Goal: Task Accomplishment & Management: Complete application form

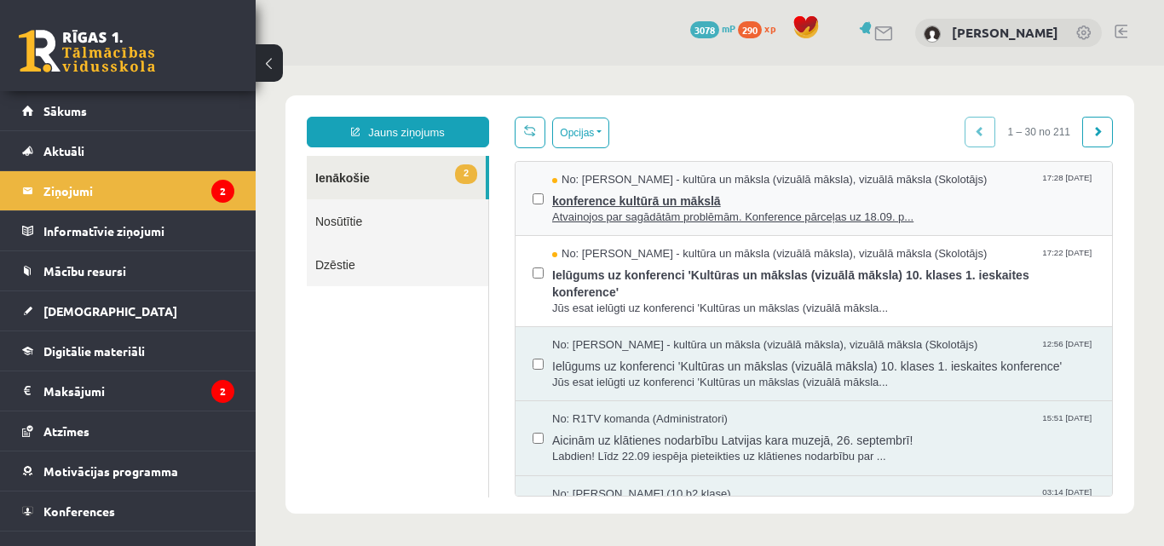
click at [649, 197] on span "konference kultūrā un mākslā" at bounding box center [823, 198] width 543 height 21
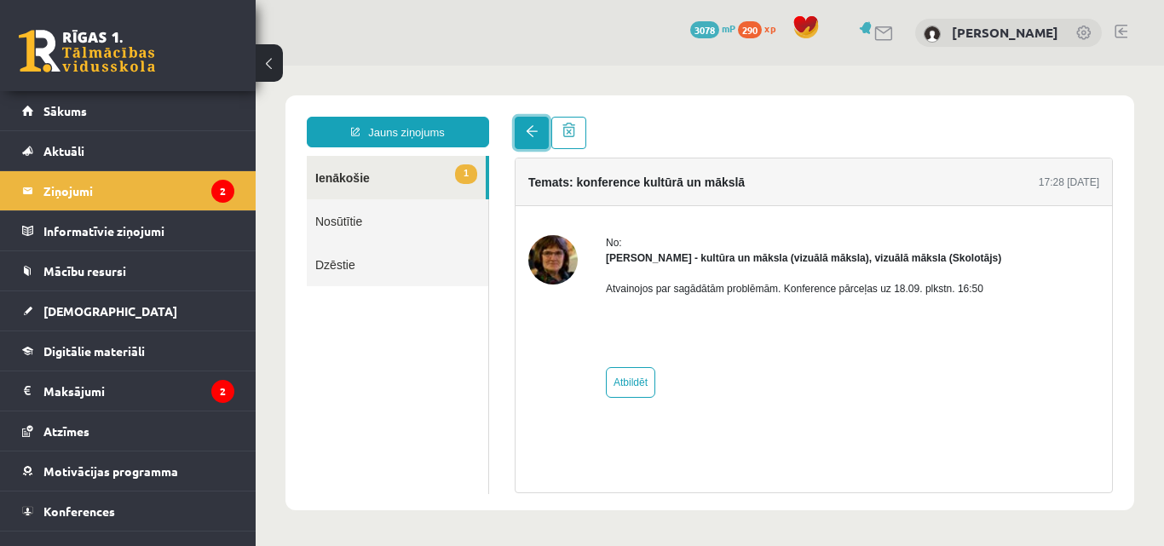
click at [536, 135] on span at bounding box center [532, 131] width 12 height 12
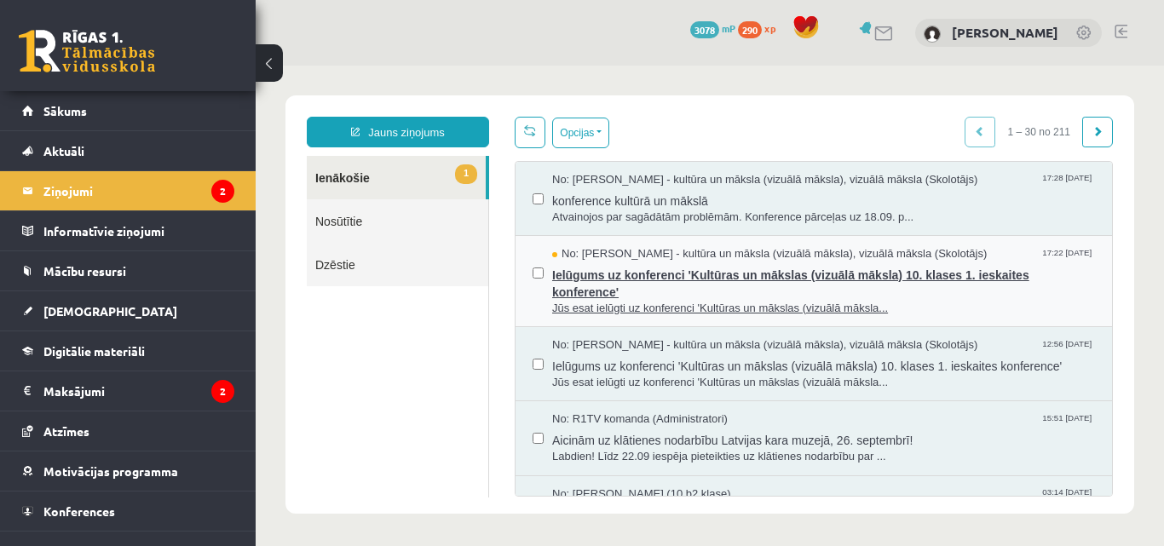
click at [594, 296] on span "Ielūgums uz konferenci 'Kultūras un mākslas (vizuālā māksla) 10. klases 1. iesk…" at bounding box center [823, 281] width 543 height 38
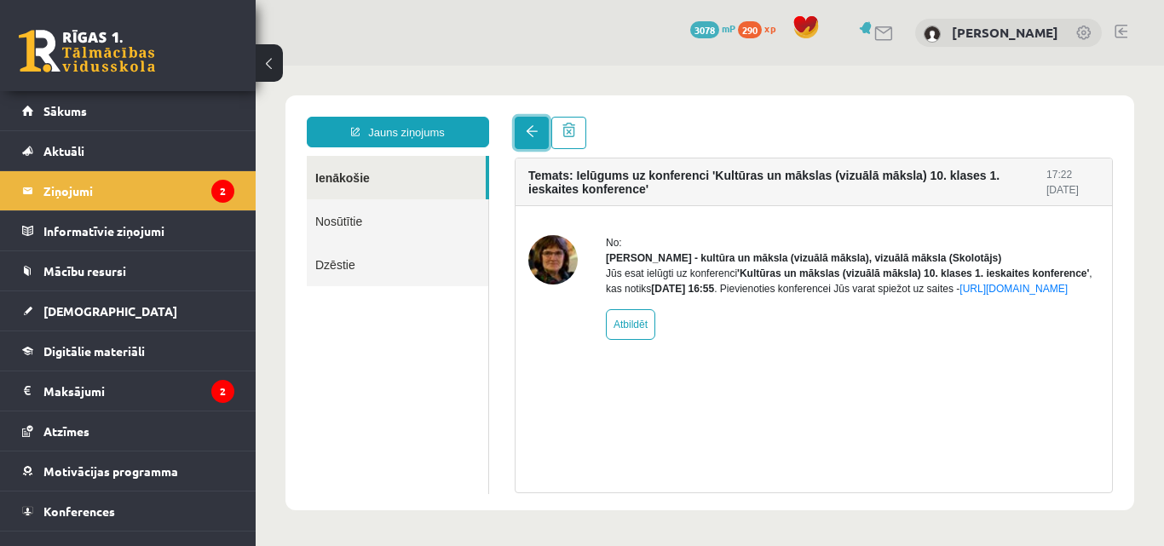
click at [536, 143] on link at bounding box center [532, 133] width 34 height 32
click at [534, 143] on link at bounding box center [532, 133] width 34 height 32
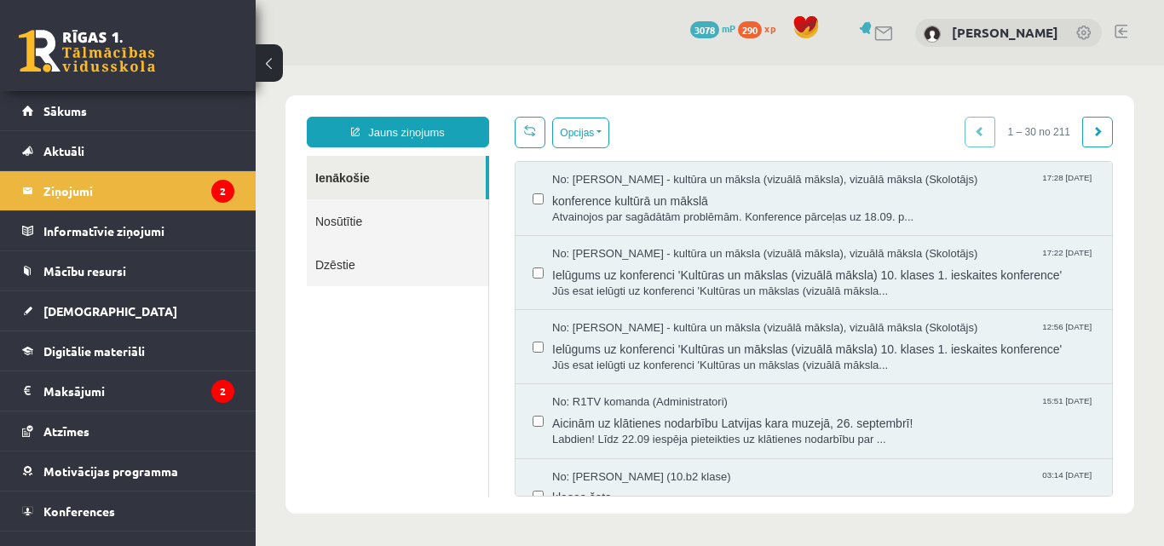
click at [539, 124] on link at bounding box center [530, 133] width 31 height 32
click at [89, 51] on link at bounding box center [87, 51] width 136 height 43
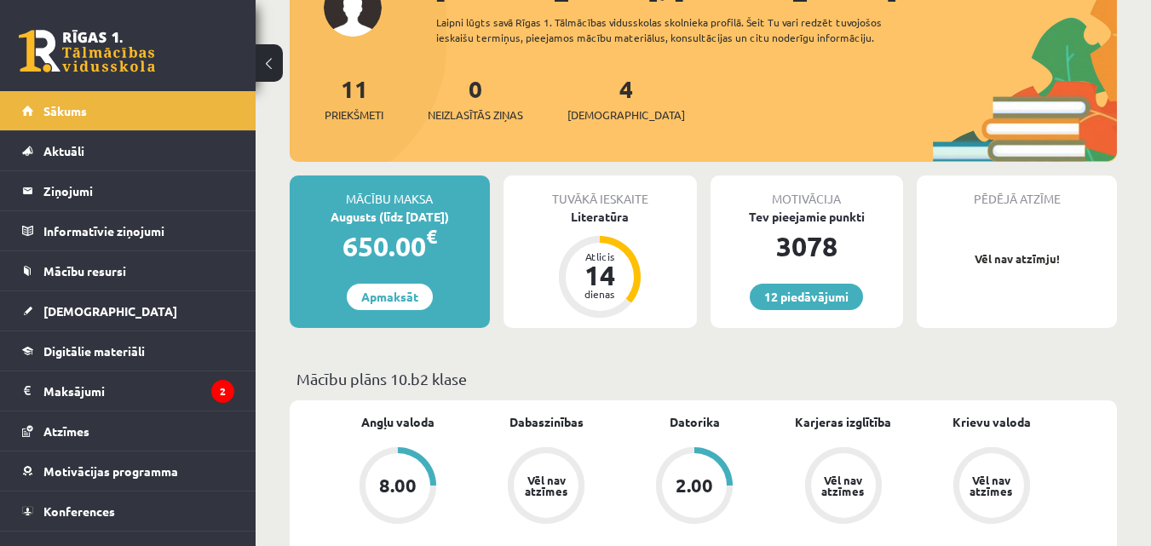
scroll to position [206, 0]
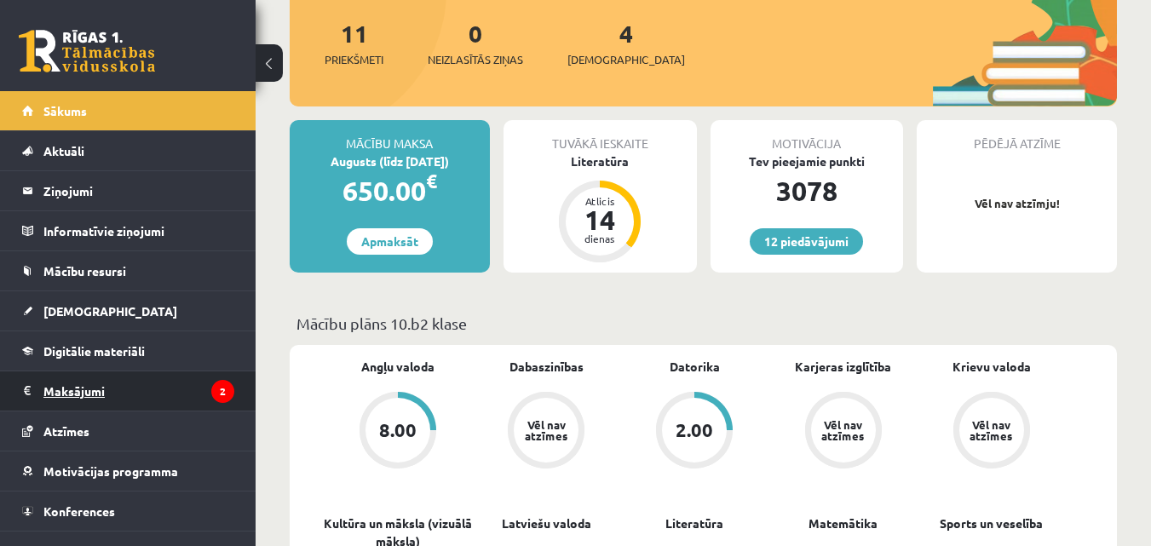
click at [58, 399] on legend "Maksājumi 2" at bounding box center [138, 391] width 191 height 39
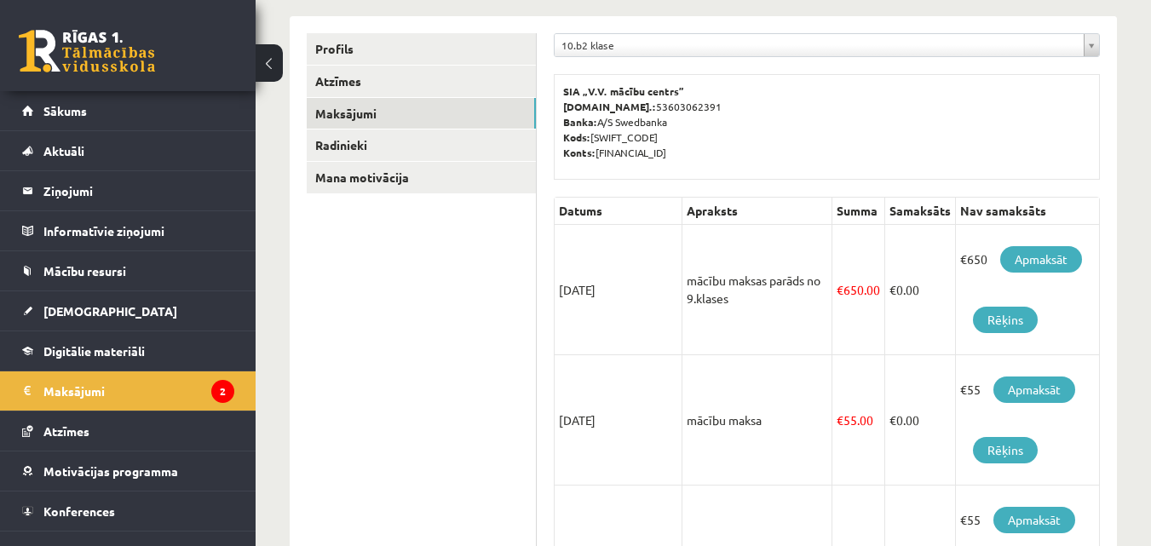
drag, startPoint x: 1104, startPoint y: 151, endPoint x: 1161, endPoint y: 154, distance: 56.3
click at [1150, 154] on html "12 Dāvanas 3078 mP 290 xp Amanda Sirmule Sākums Aktuāli Kā mācīties eSKOLĀ Kont…" at bounding box center [575, 67] width 1151 height 546
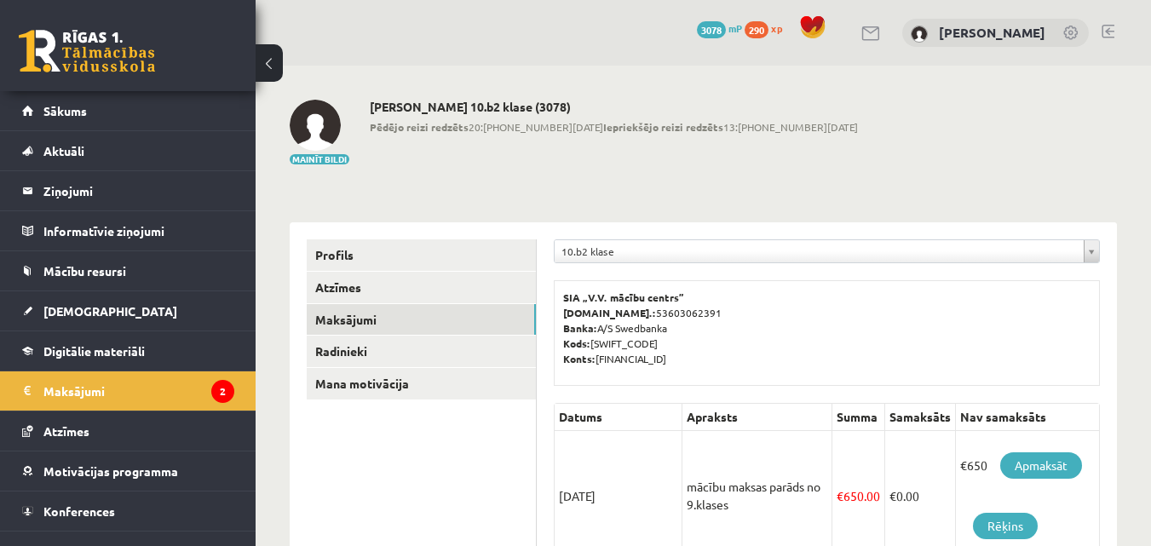
click at [422, 100] on h2 "Amanda Sirmule 10.b2 klase (3078)" at bounding box center [614, 107] width 488 height 14
click at [81, 49] on link at bounding box center [87, 51] width 136 height 43
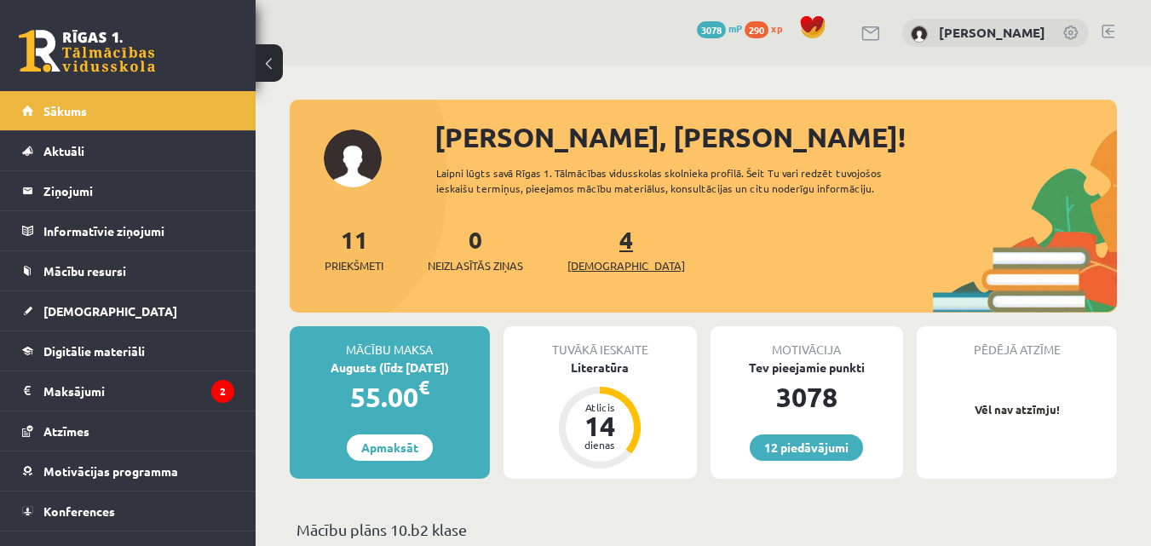
click at [598, 246] on link "4 Ieskaites" at bounding box center [626, 249] width 118 height 50
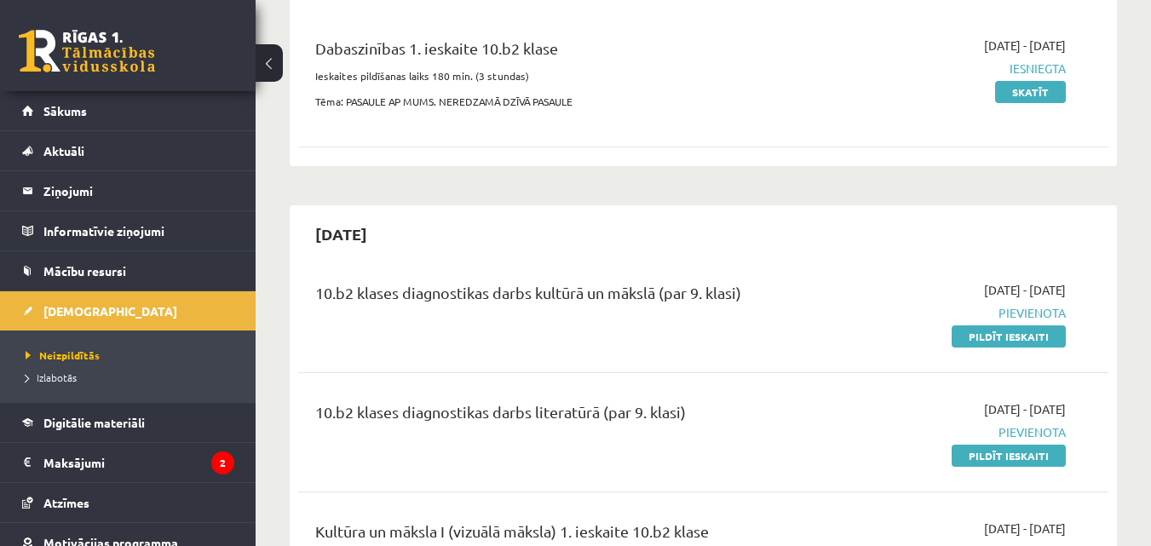
scroll to position [274, 0]
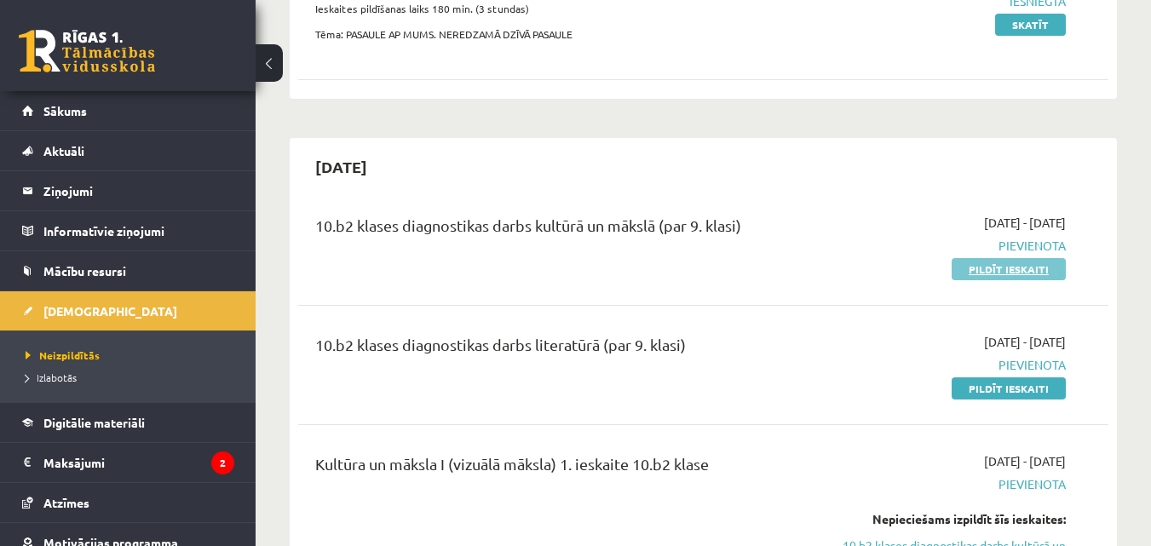
click at [985, 275] on link "Pildīt ieskaiti" at bounding box center [1009, 269] width 114 height 22
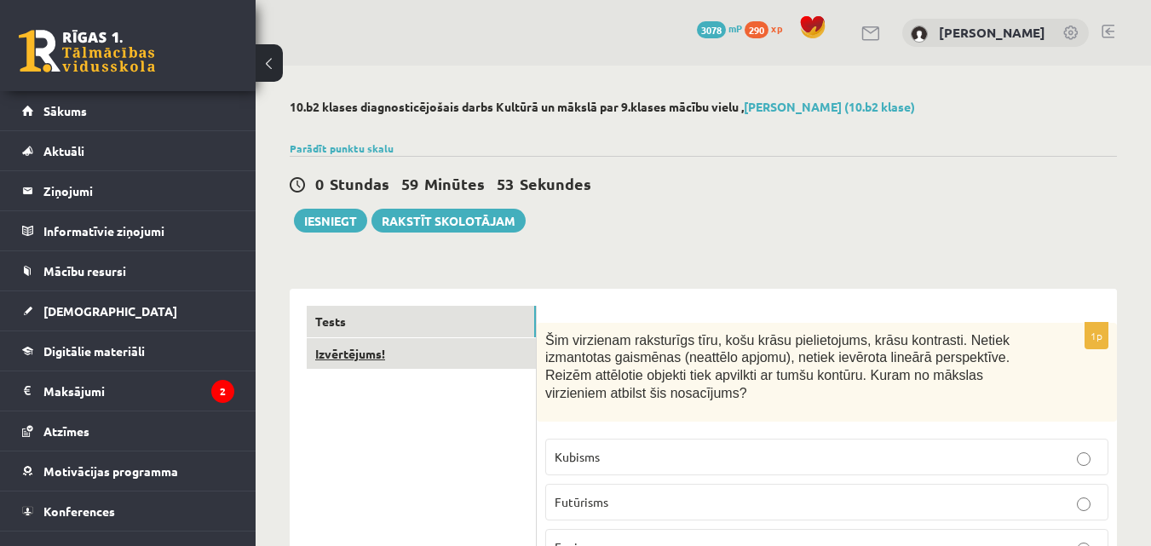
click at [469, 348] on link "Izvērtējums!" at bounding box center [421, 354] width 229 height 32
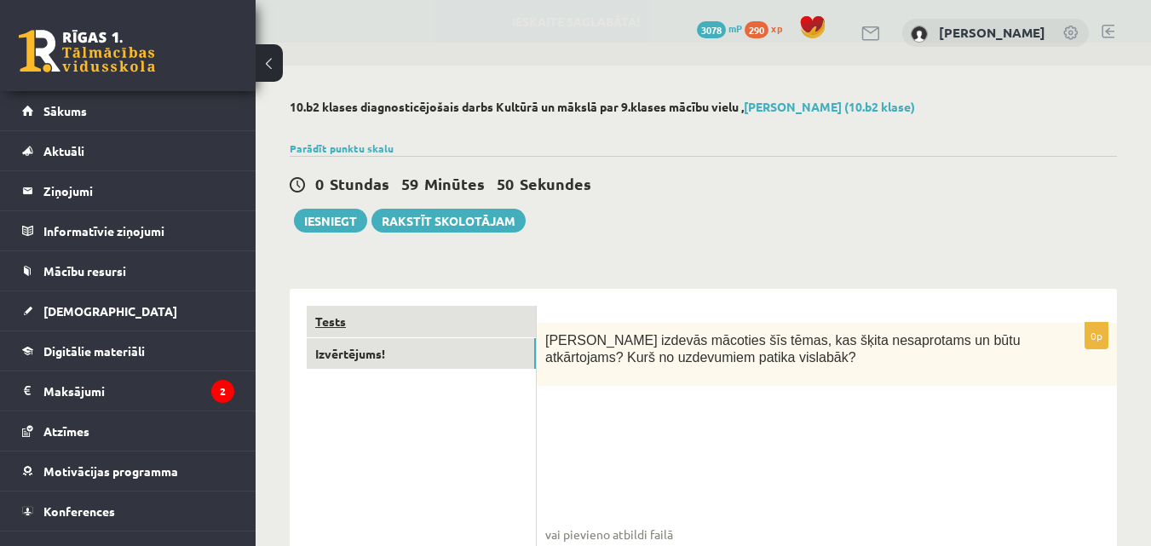
click at [461, 331] on link "Tests" at bounding box center [421, 322] width 229 height 32
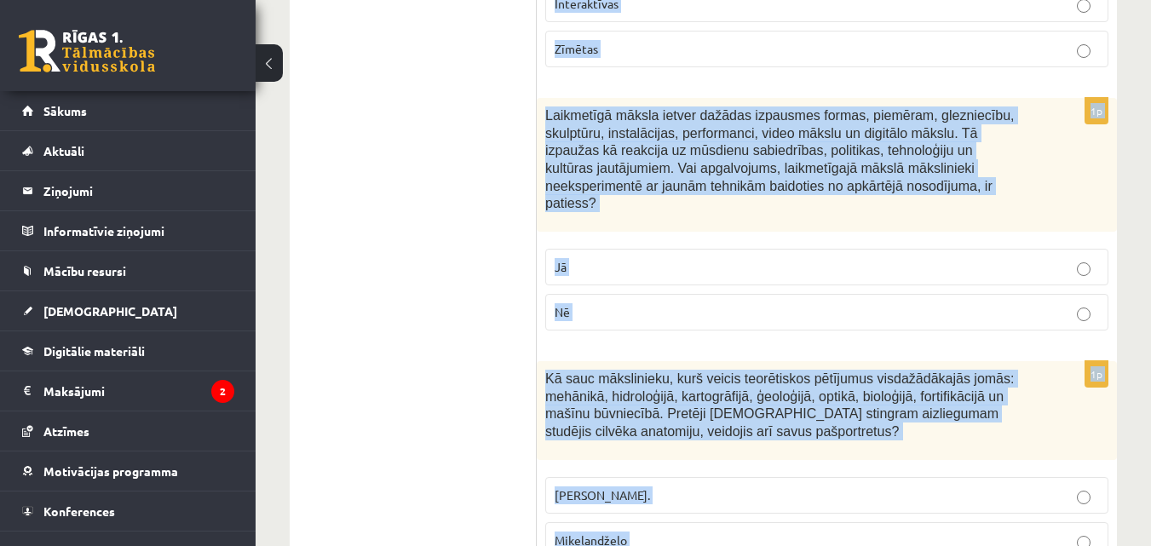
scroll to position [8069, 0]
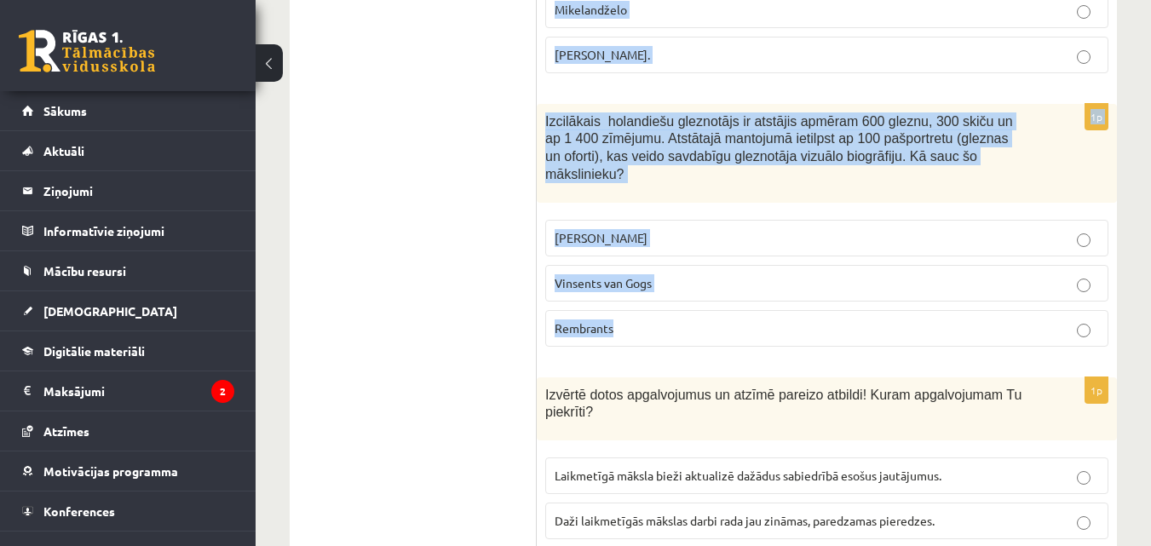
drag, startPoint x: 543, startPoint y: 111, endPoint x: 933, endPoint y: 481, distance: 537.6
copy form "Šim virzienam raksturīgs tīru, košu krāsu pielietojums, krāsu kontrasti. Netiek…"
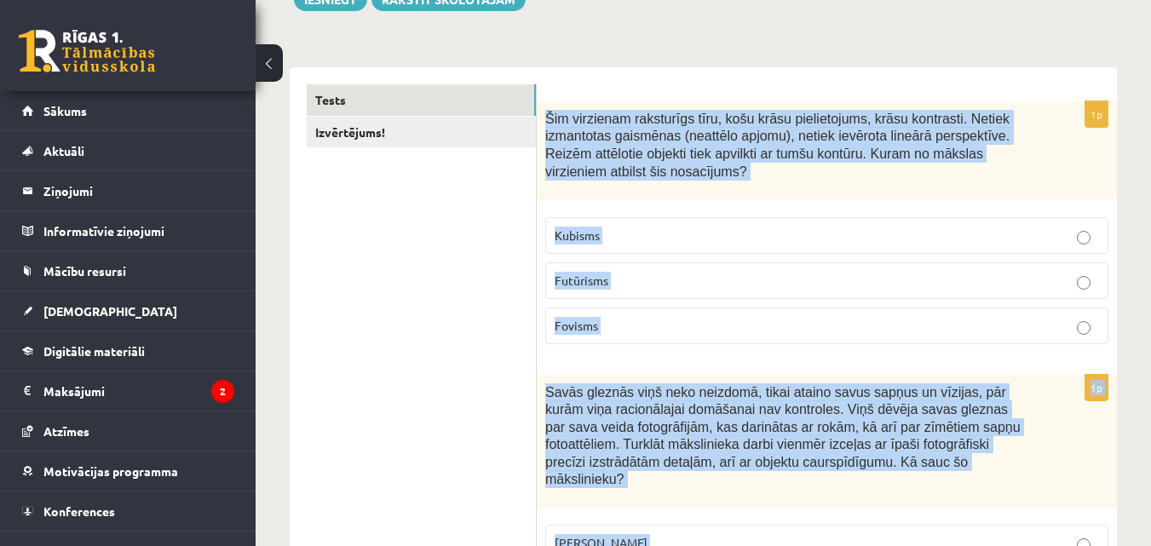
scroll to position [279, 0]
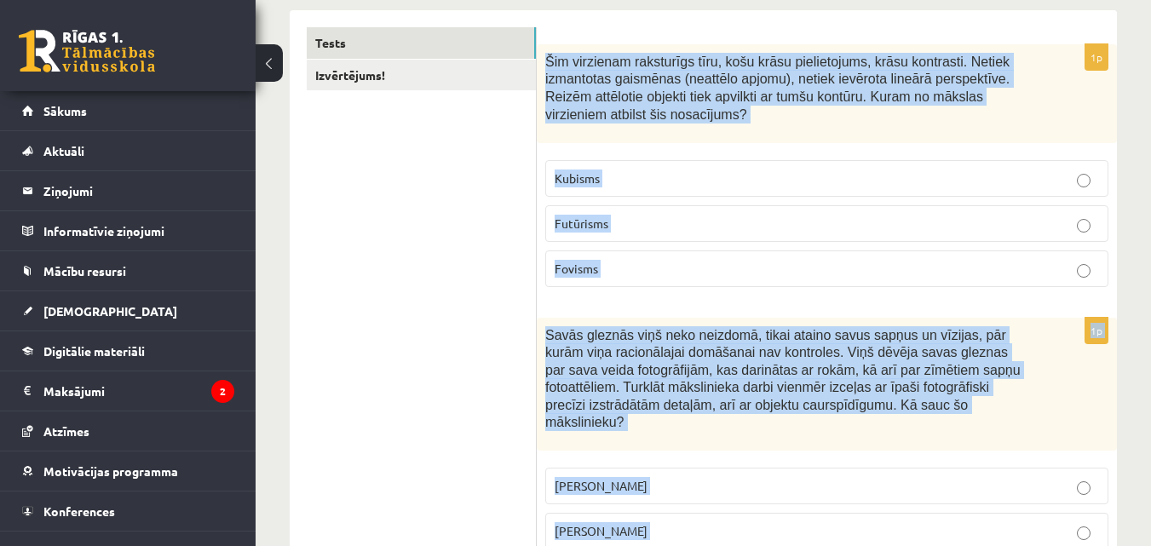
click at [895, 276] on p "Fovisms" at bounding box center [827, 269] width 544 height 18
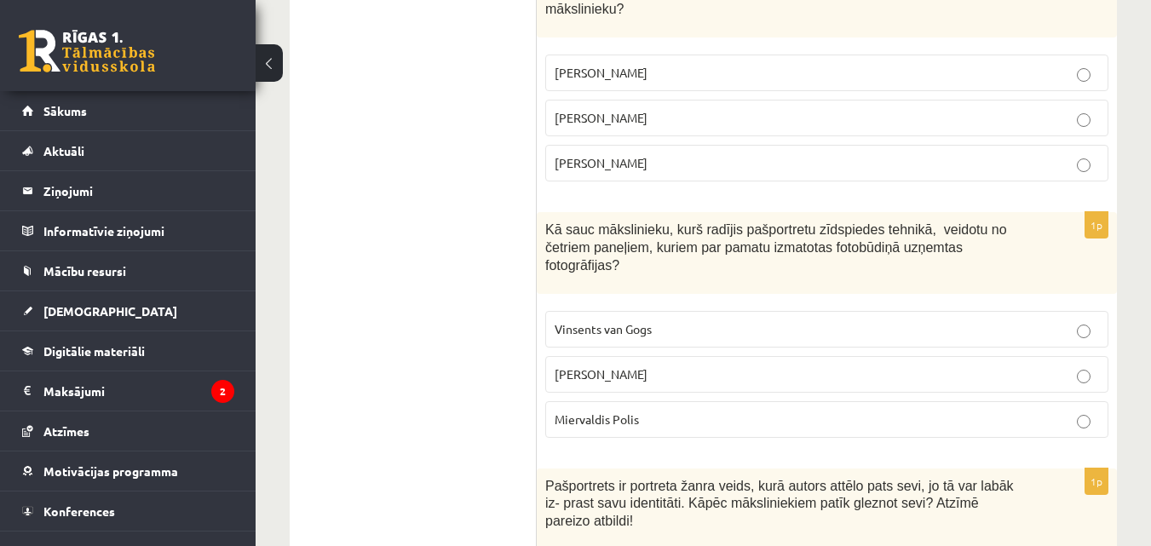
scroll to position [550, 0]
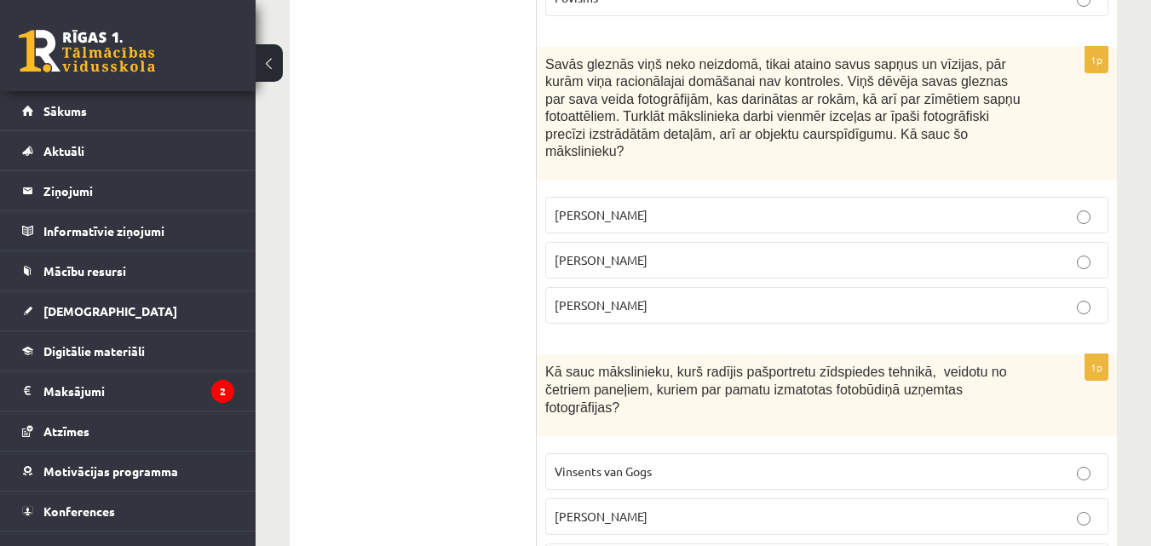
click at [713, 251] on p "Salvadors Dalī" at bounding box center [827, 260] width 544 height 18
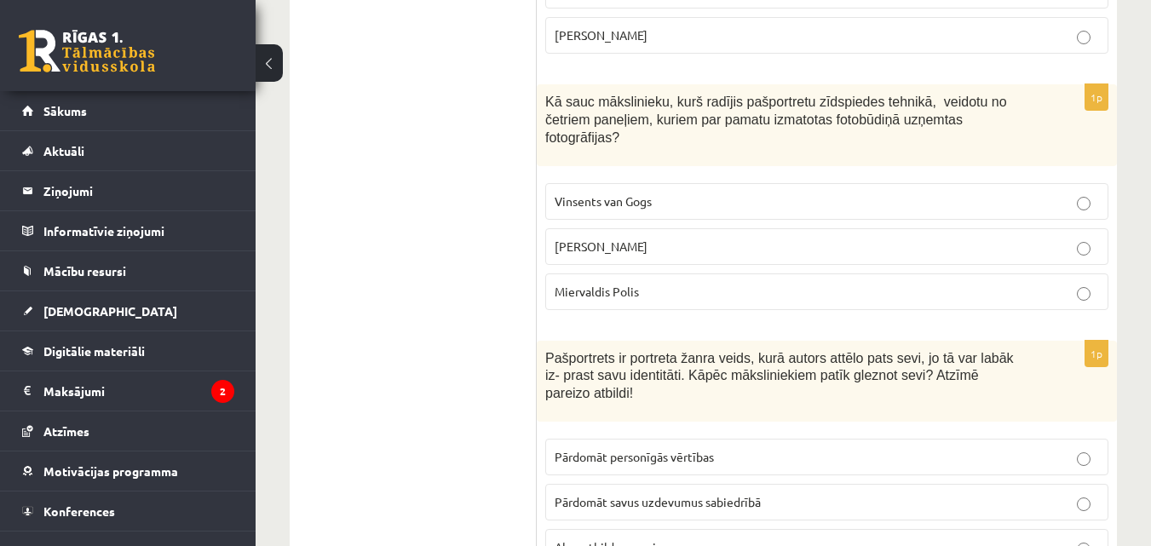
scroll to position [834, 0]
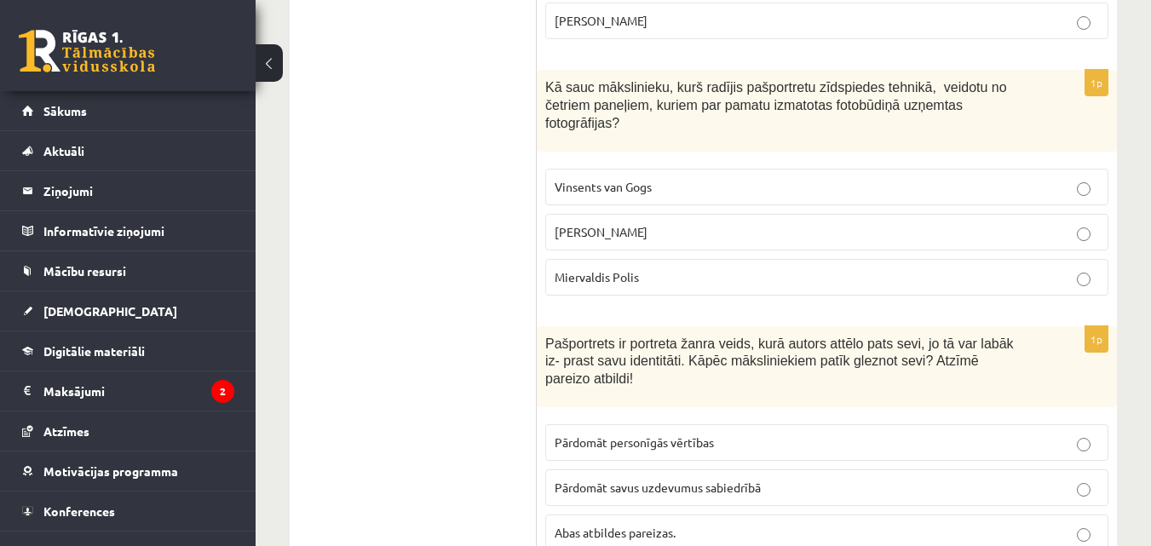
click at [680, 223] on p "Endijs Vorhols" at bounding box center [827, 232] width 544 height 18
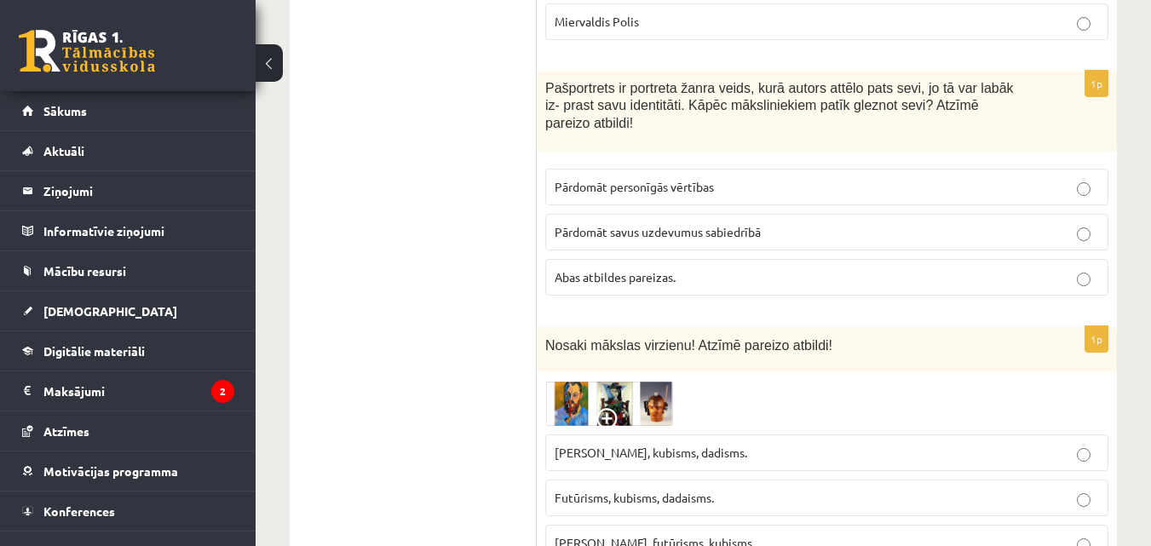
scroll to position [1132, 0]
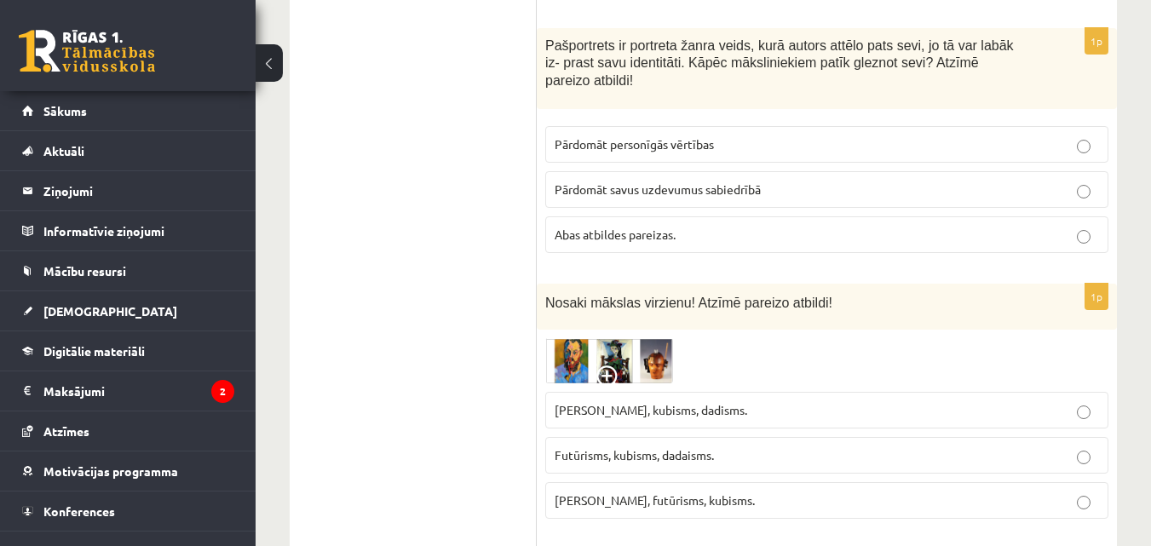
click at [700, 216] on label "Abas atbildes pareizas." at bounding box center [826, 234] width 563 height 37
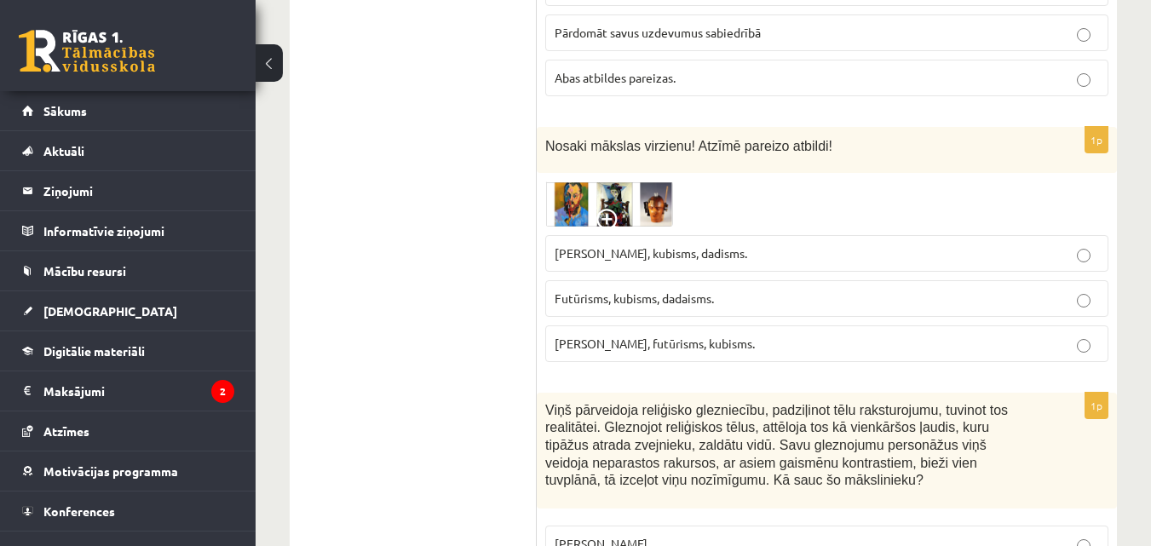
scroll to position [1304, 0]
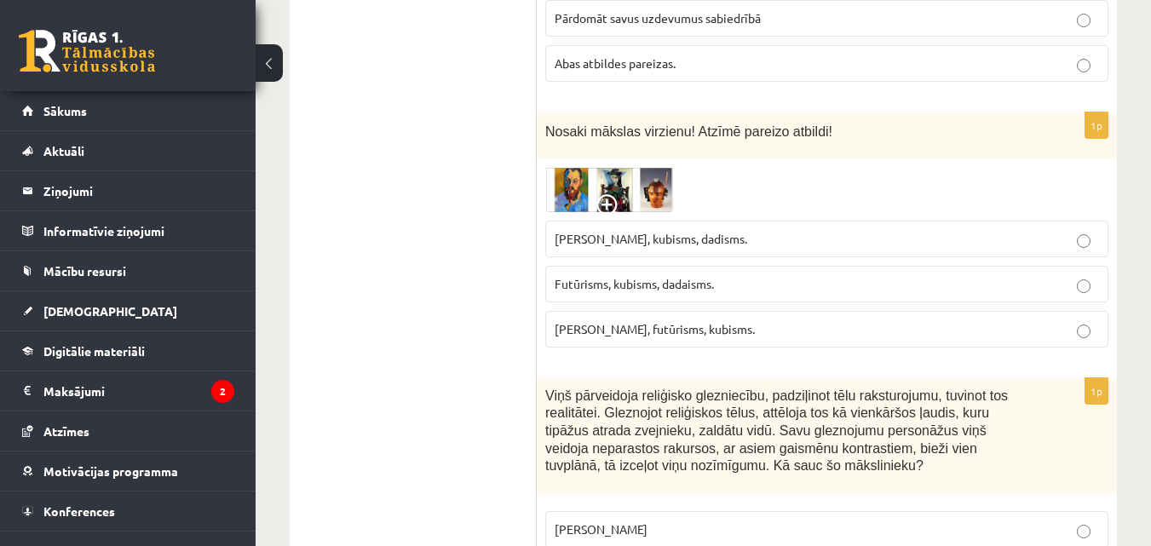
click at [723, 311] on label "Fovisms, futūrisms, kubisms." at bounding box center [826, 329] width 563 height 37
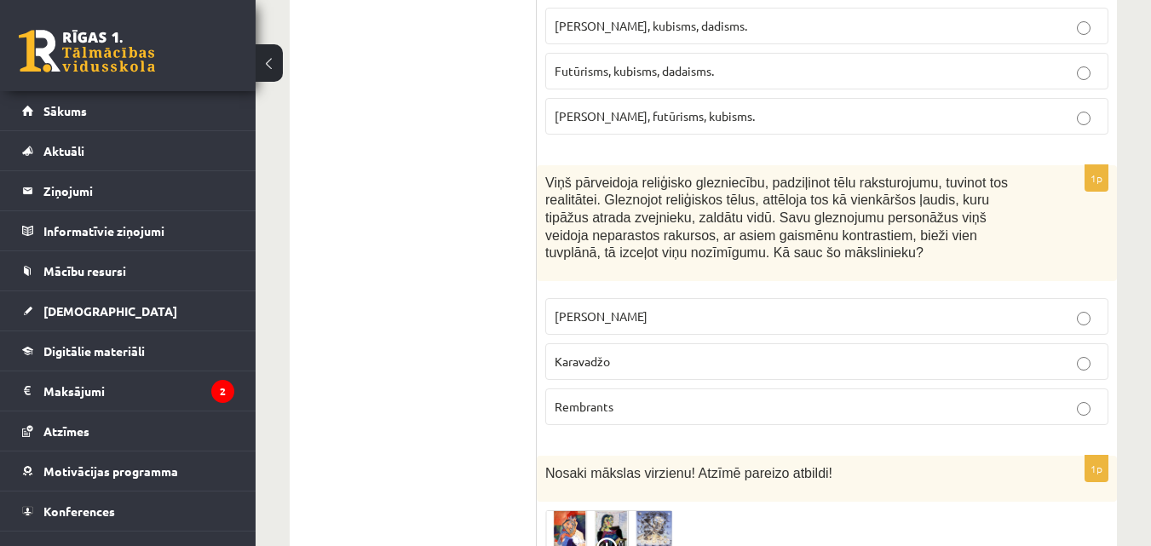
scroll to position [1559, 0]
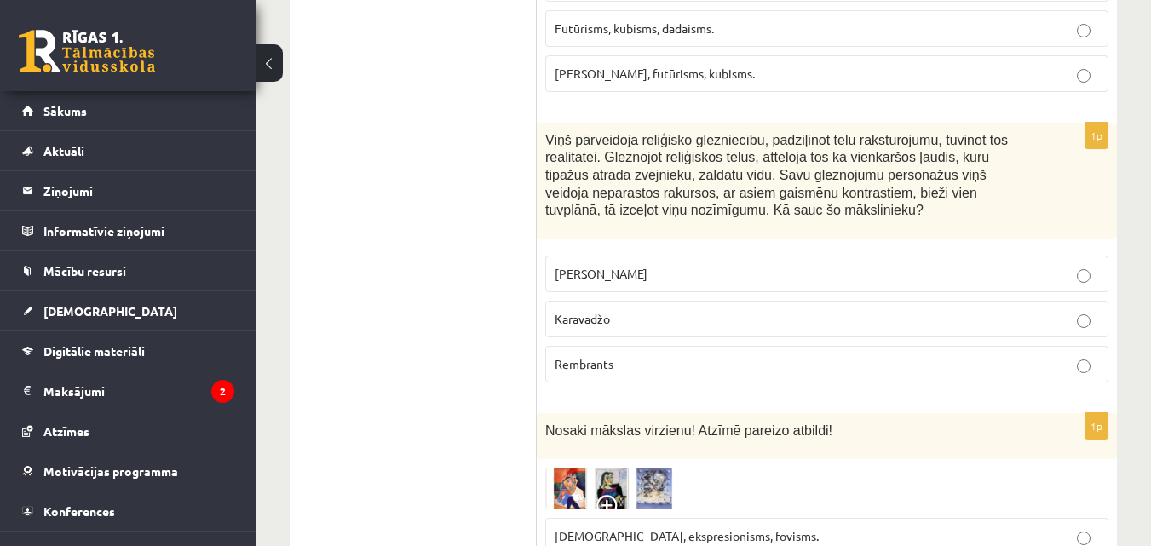
click at [593, 311] on span "Karavadžo" at bounding box center [582, 318] width 55 height 15
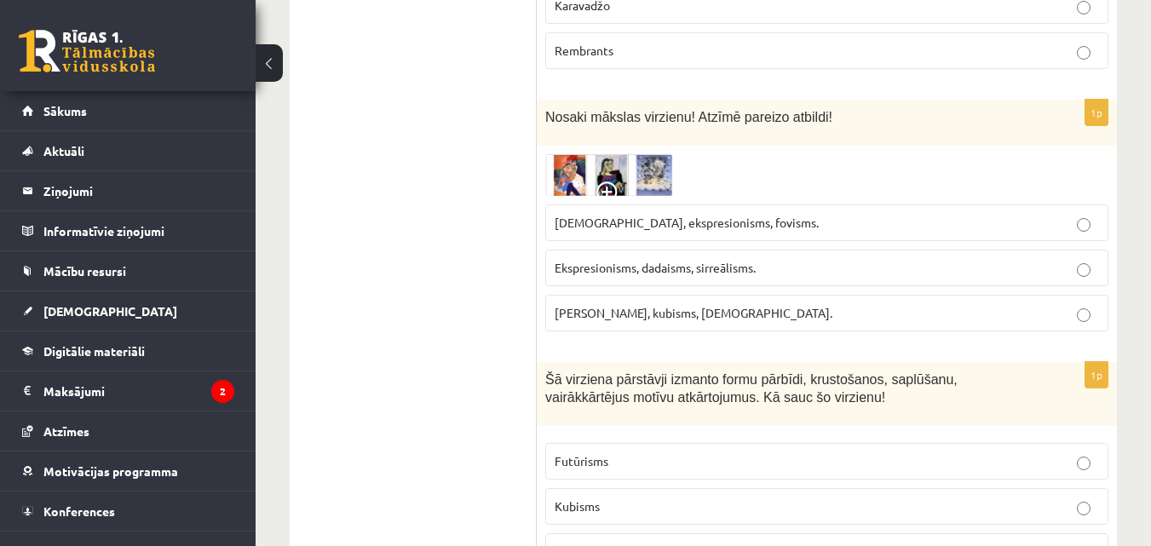
scroll to position [1915, 0]
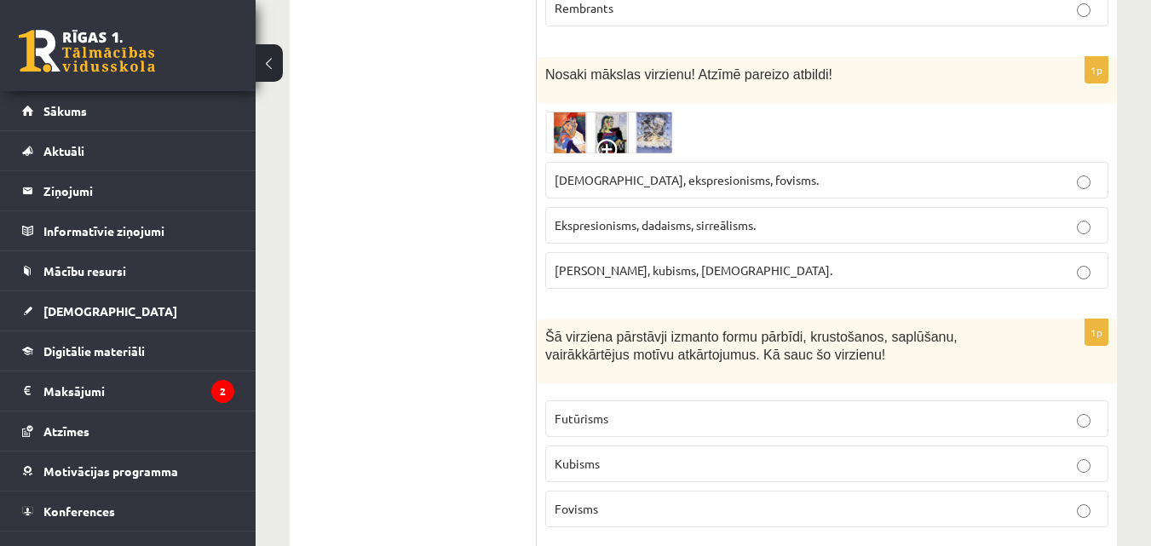
click at [603, 171] on p "Sirreālisms, ekspresionisms, fovisms." at bounding box center [827, 180] width 544 height 18
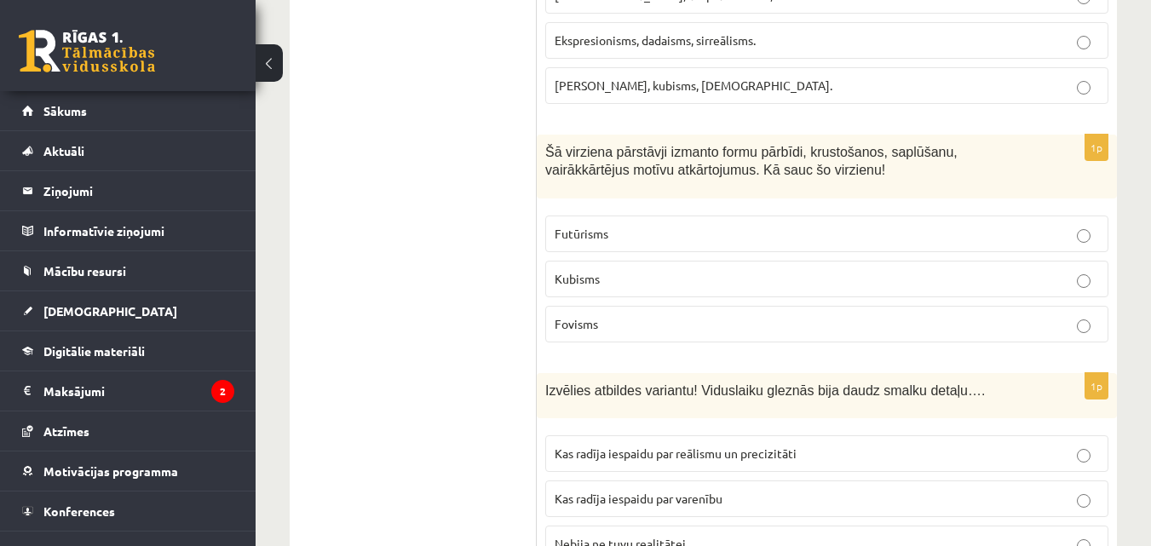
scroll to position [2129, 0]
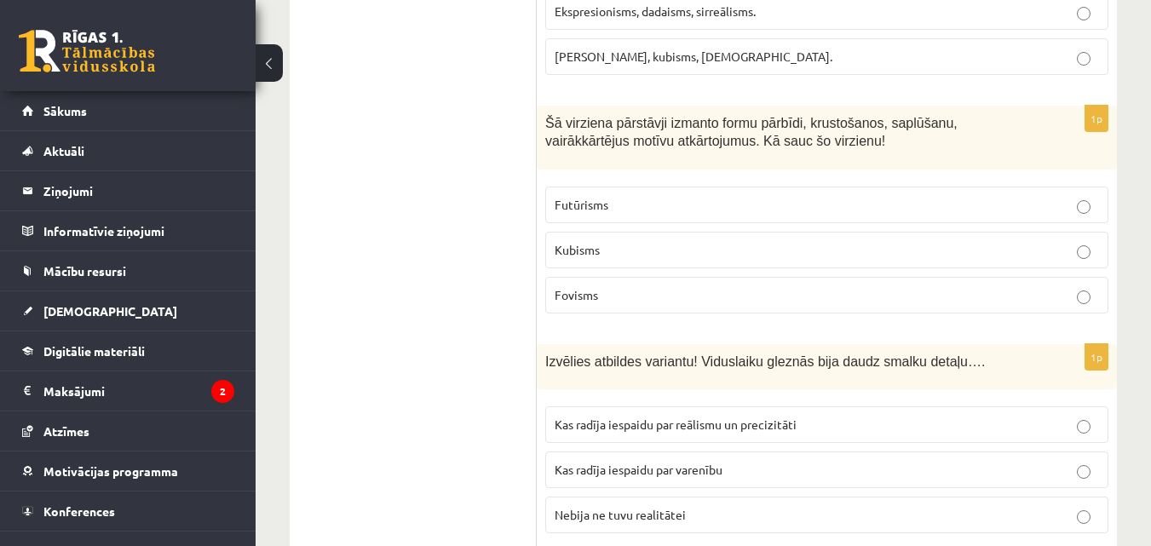
click at [734, 241] on p "Kubisms" at bounding box center [827, 250] width 544 height 18
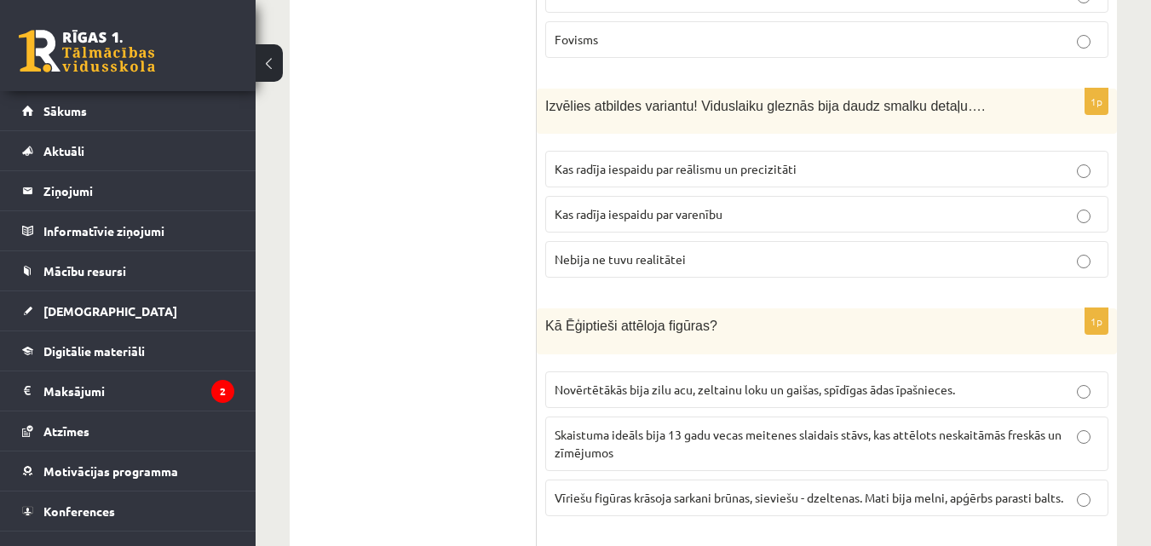
scroll to position [2399, 0]
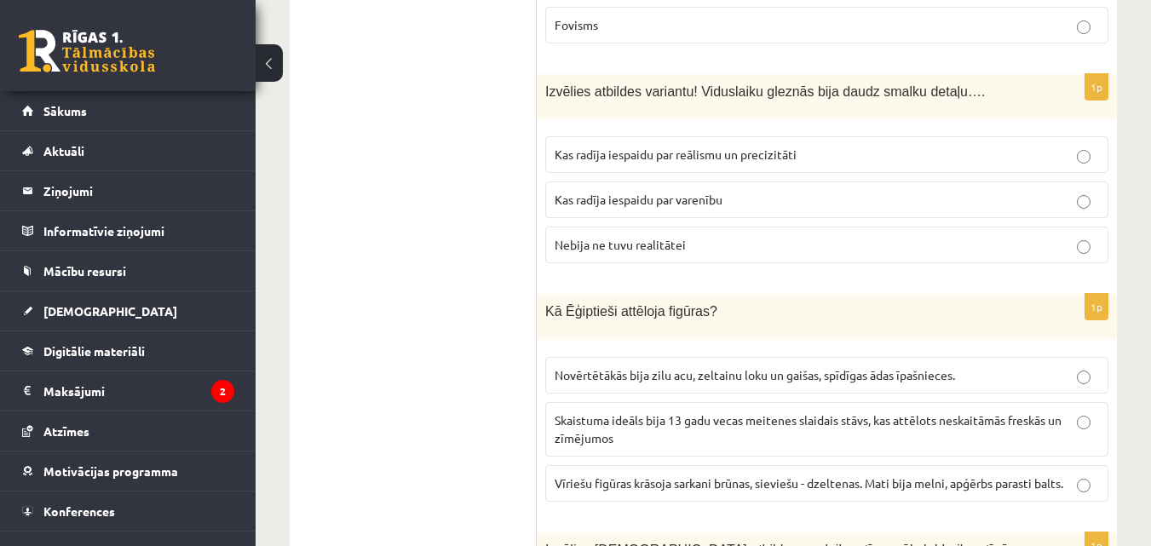
click at [862, 146] on p "Kas radīja iespaidu par reālismu un precizitāti" at bounding box center [827, 155] width 544 height 18
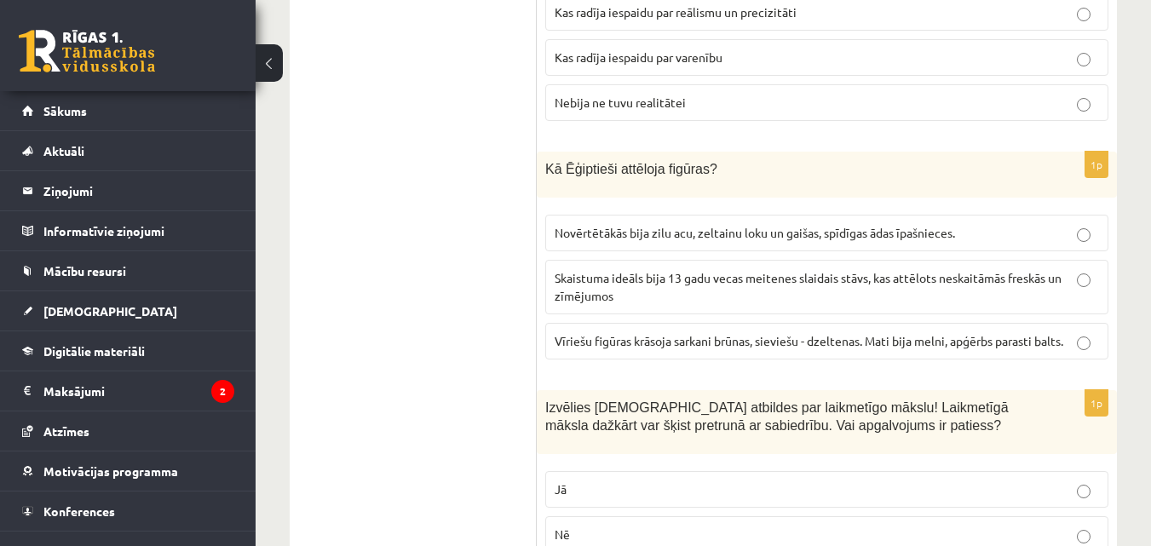
scroll to position [2599, 0]
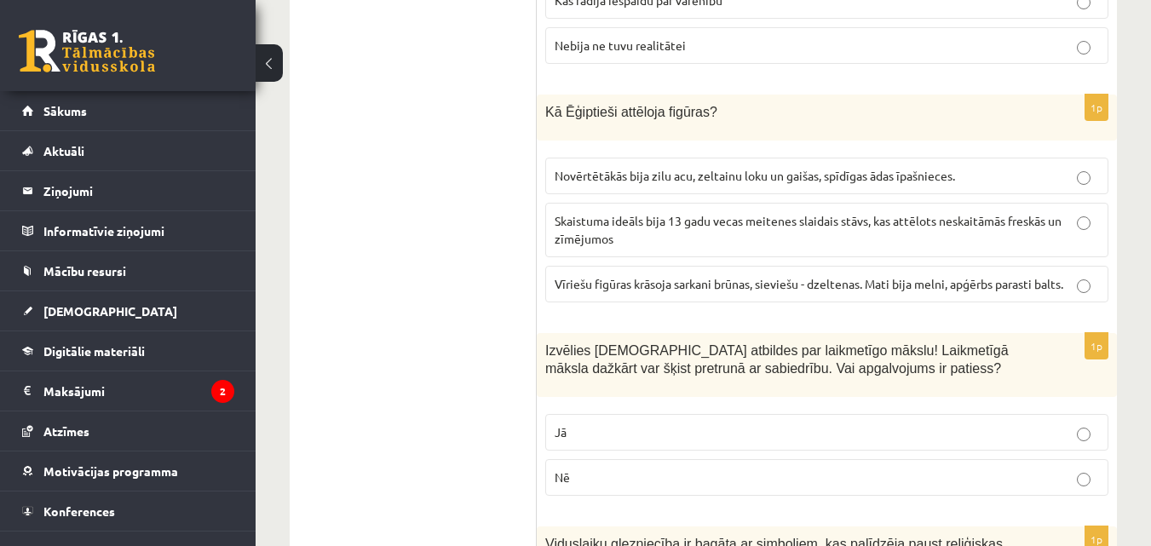
click at [717, 276] on span "Vīriešu figūras krāsoja sarkani brūnas, sieviešu - dzeltenas. Mati bija melni, …" at bounding box center [809, 283] width 509 height 15
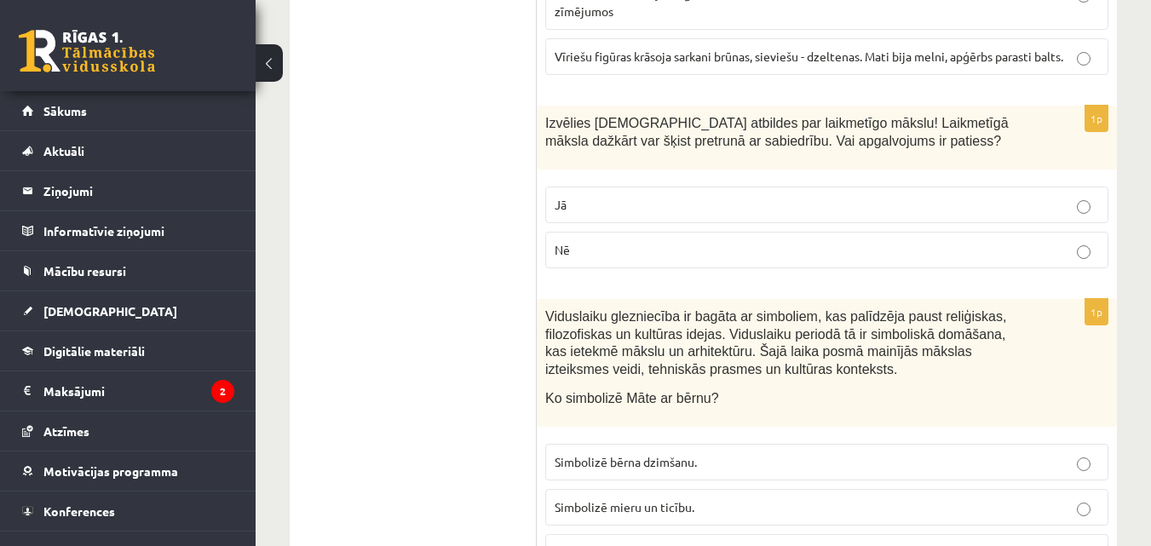
scroll to position [2869, 0]
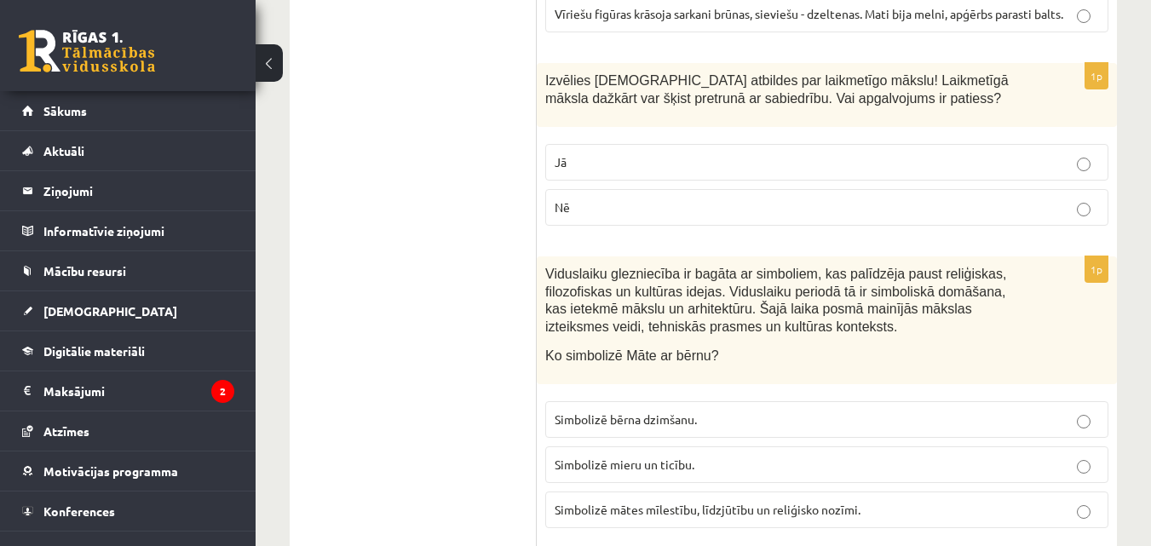
click at [642, 153] on p "Jā" at bounding box center [827, 162] width 544 height 18
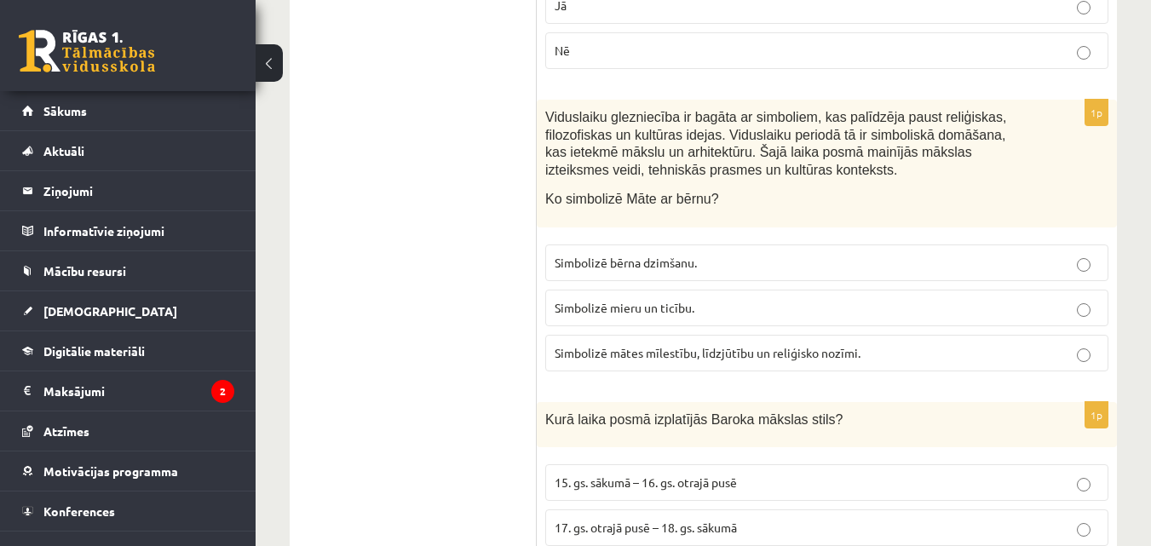
scroll to position [3039, 0]
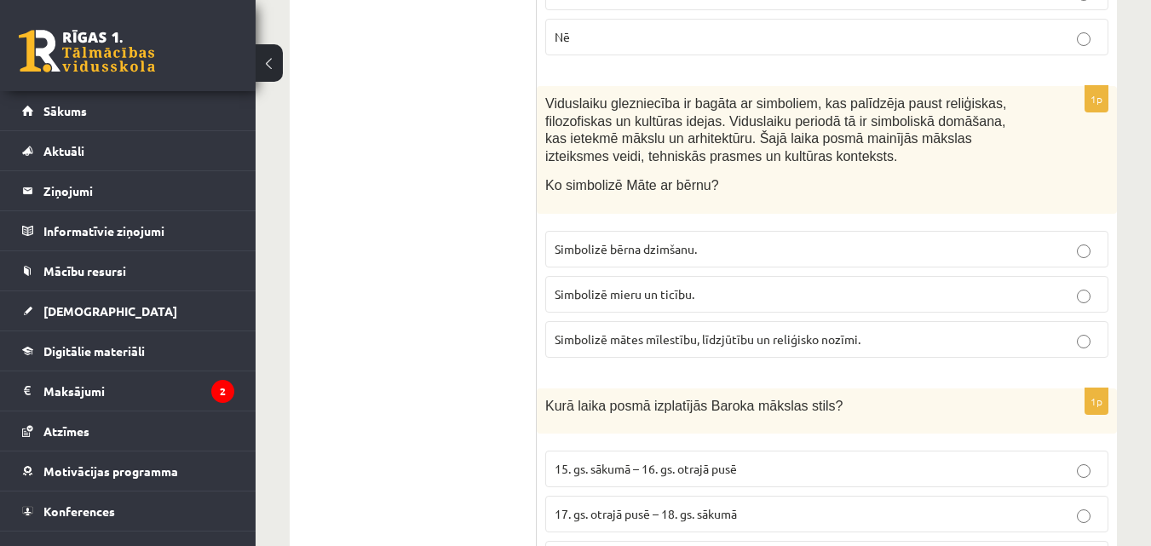
click at [738, 331] on span "Simbolizē mātes mīlestību, līdzjūtību un reliģisko nozīmi." at bounding box center [708, 338] width 306 height 15
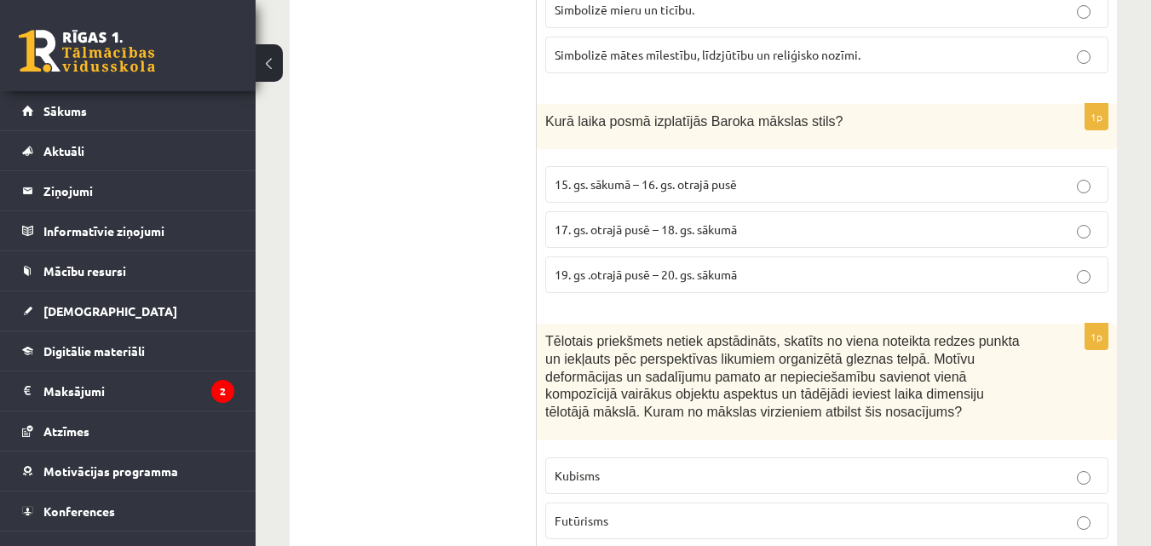
scroll to position [3353, 0]
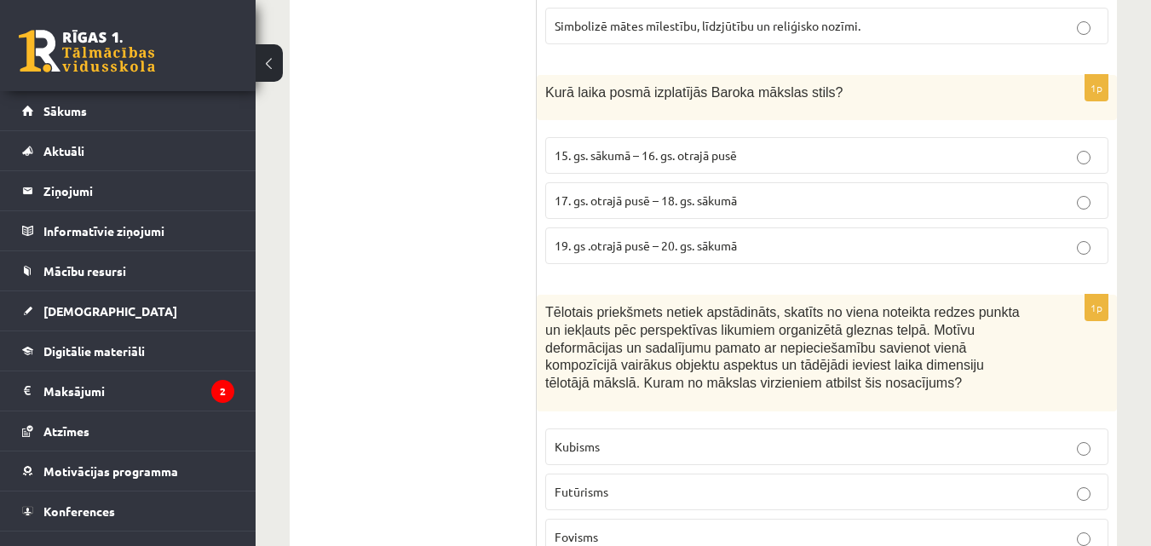
click at [663, 182] on label "17. gs. otrajā pusē – 18. gs. sākumā" at bounding box center [826, 200] width 563 height 37
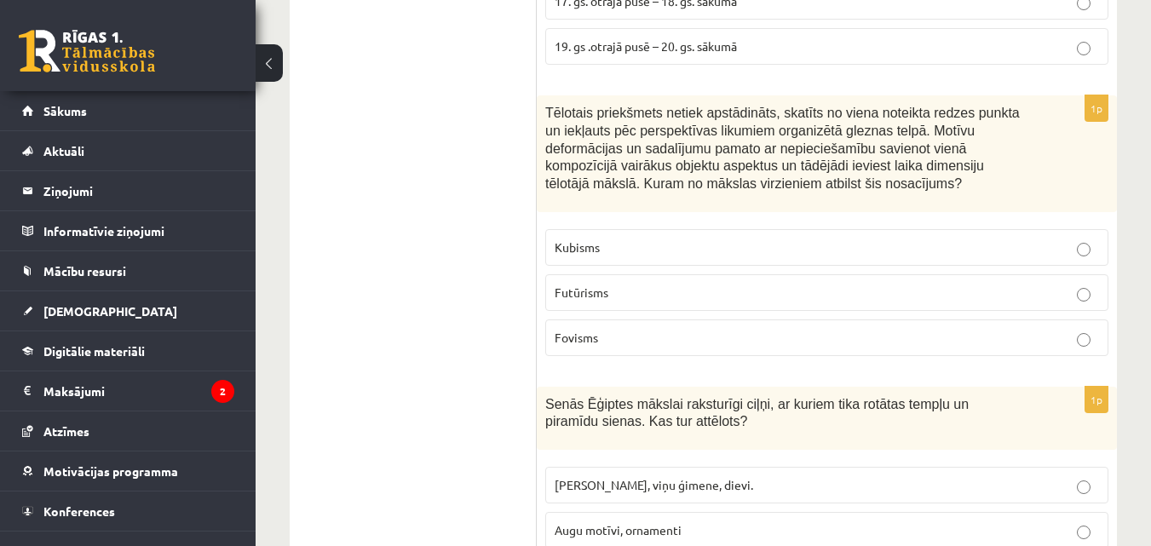
scroll to position [3580, 0]
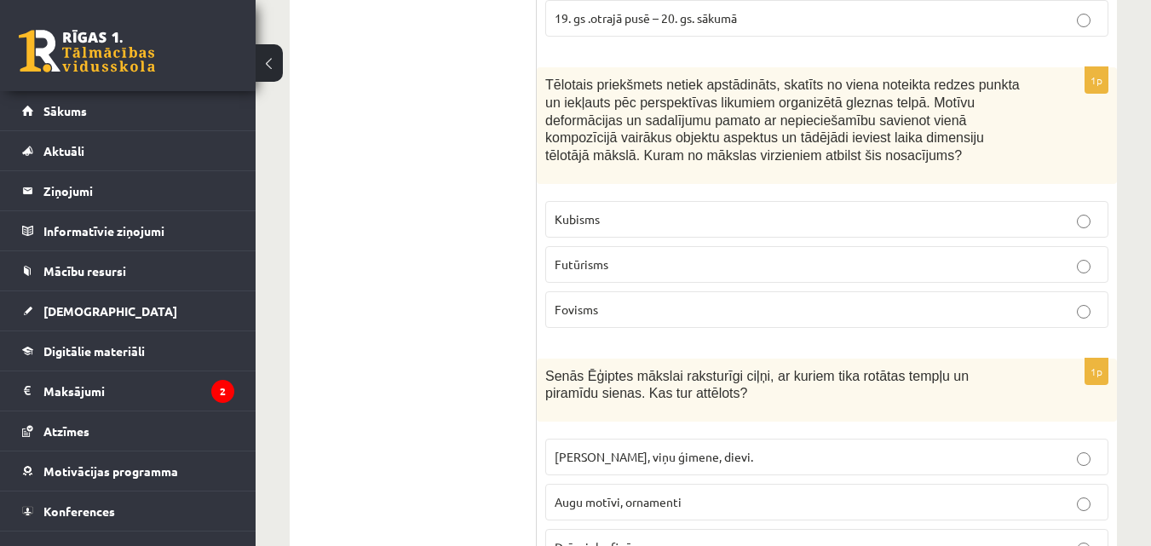
click at [694, 210] on p "Kubisms" at bounding box center [827, 219] width 544 height 18
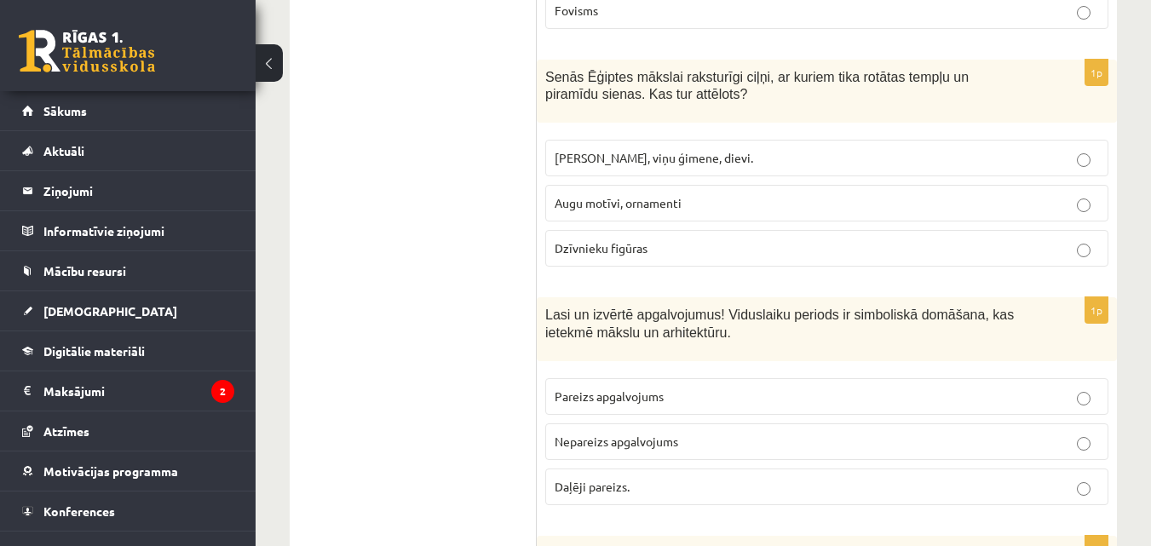
scroll to position [3894, 0]
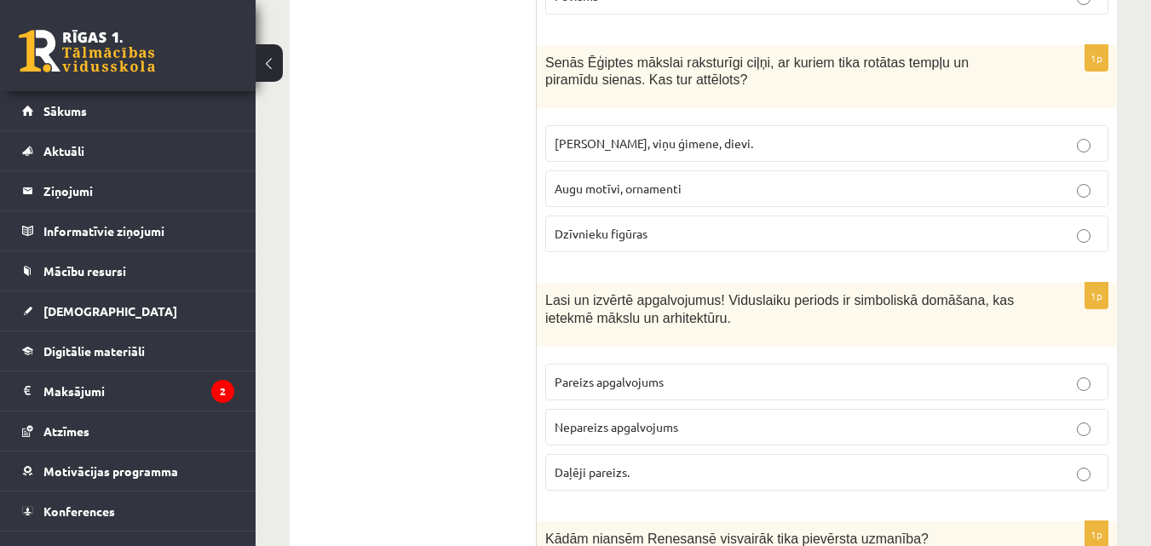
click at [699, 135] on span "Faraoni, viņu ģimene, dievi." at bounding box center [654, 142] width 199 height 15
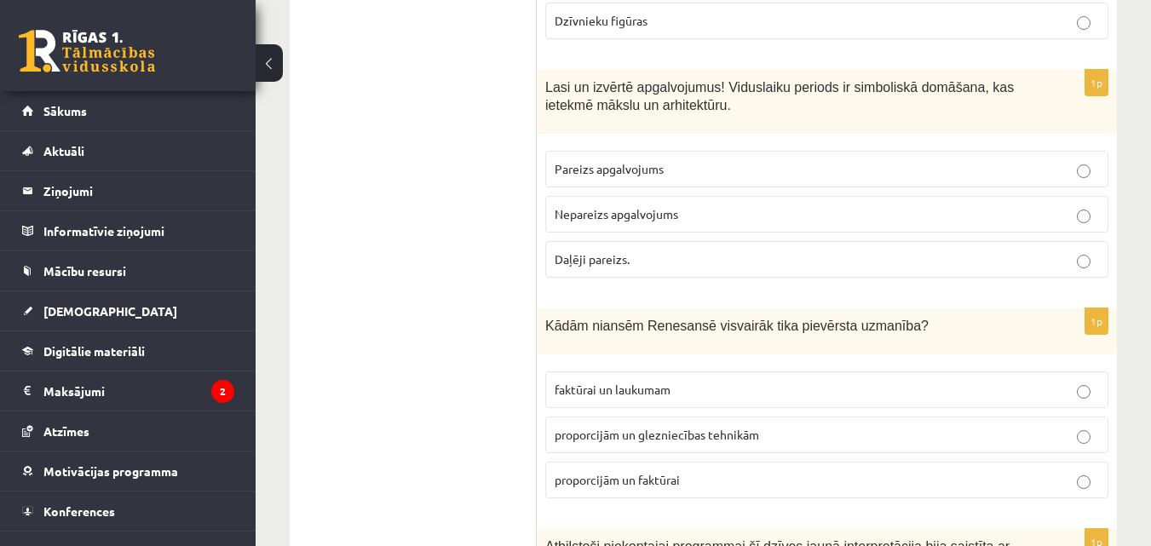
scroll to position [4122, 0]
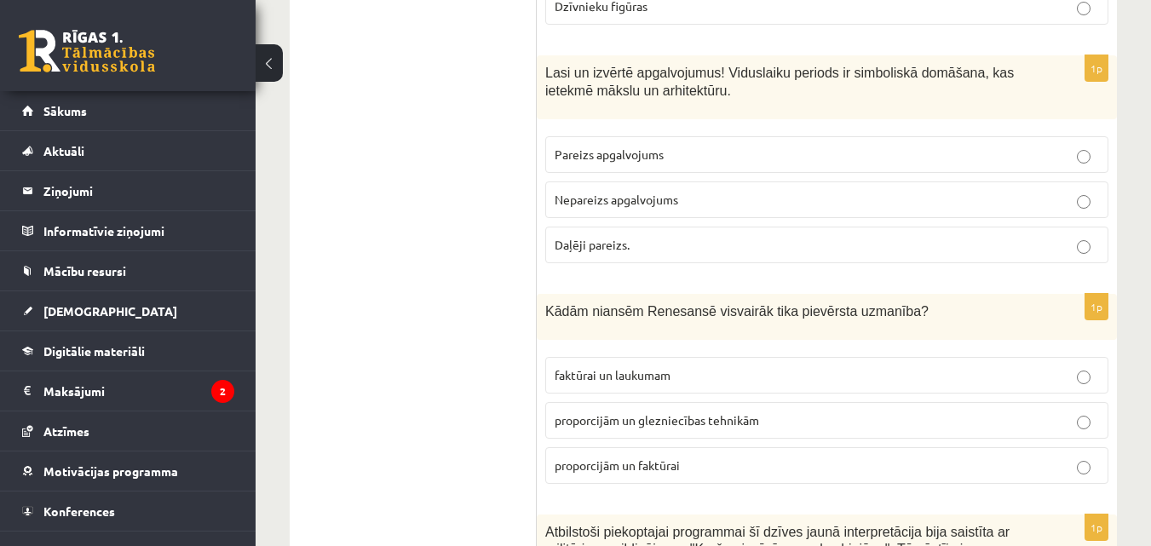
click at [648, 147] on span "Pareizs apgalvojums" at bounding box center [609, 154] width 109 height 15
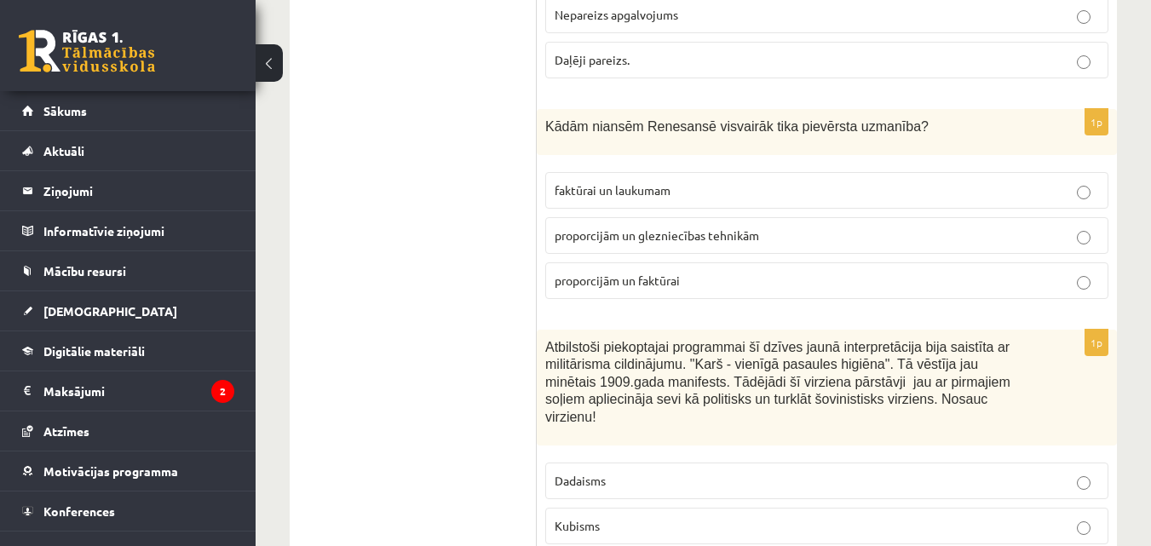
scroll to position [4321, 0]
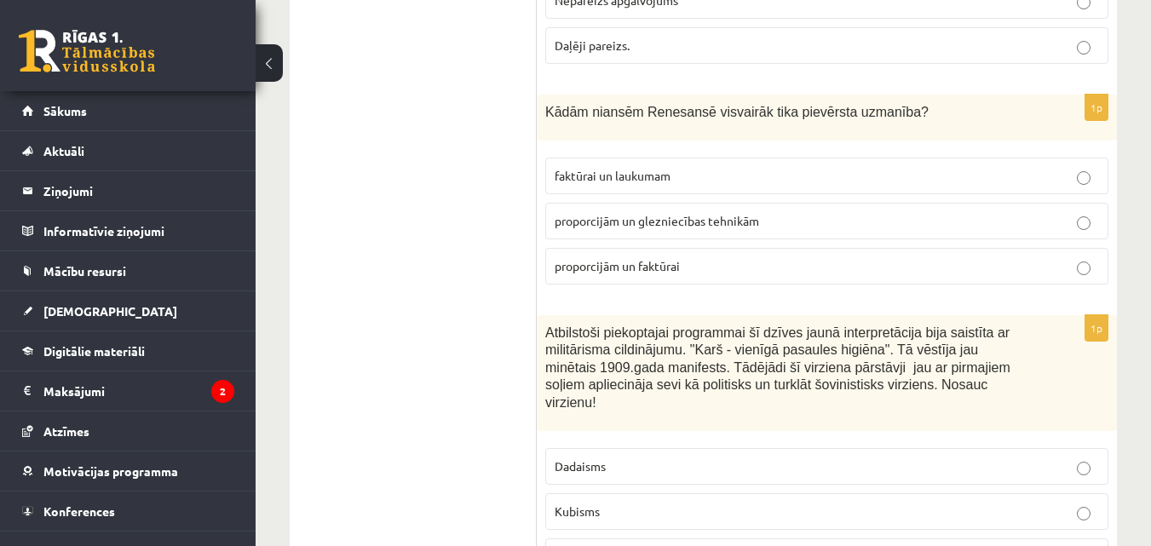
click at [696, 203] on label "proporcijām un glezniecības tehnikām" at bounding box center [826, 221] width 563 height 37
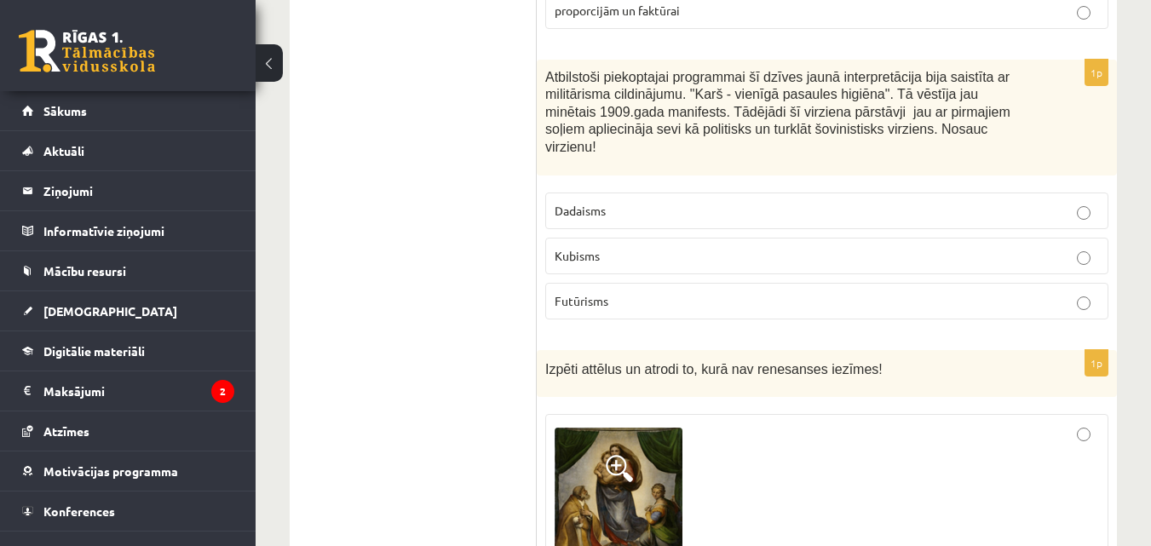
scroll to position [4591, 0]
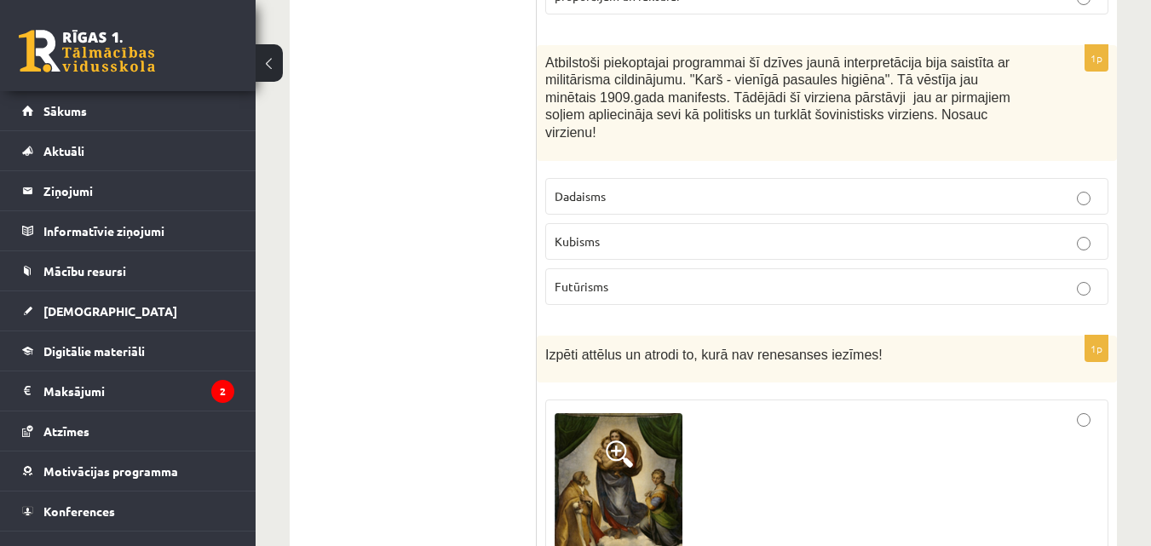
click at [681, 278] on p "Futūrisms" at bounding box center [827, 287] width 544 height 18
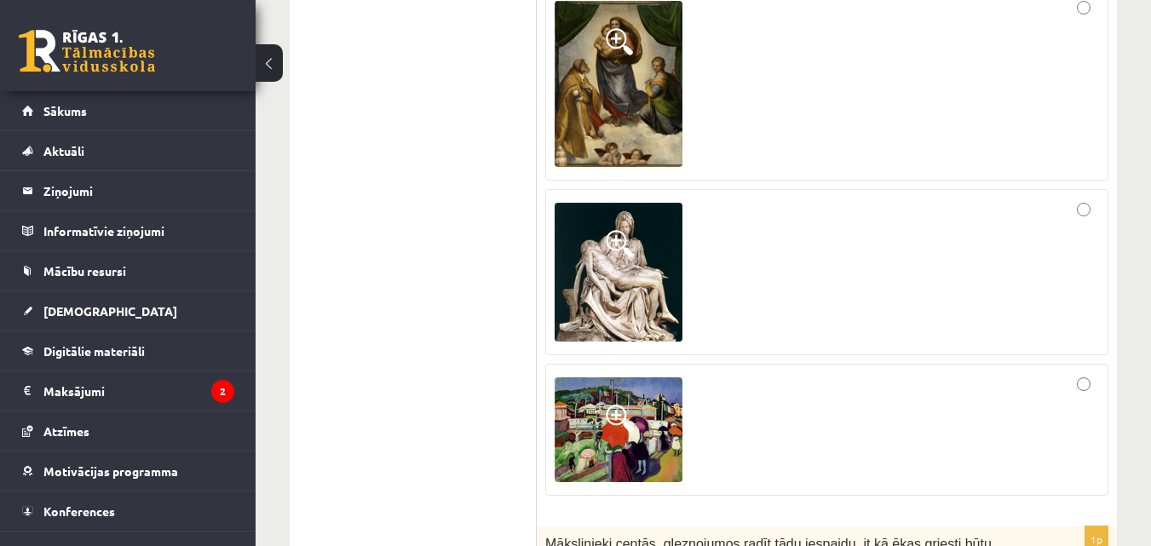
scroll to position [5061, 0]
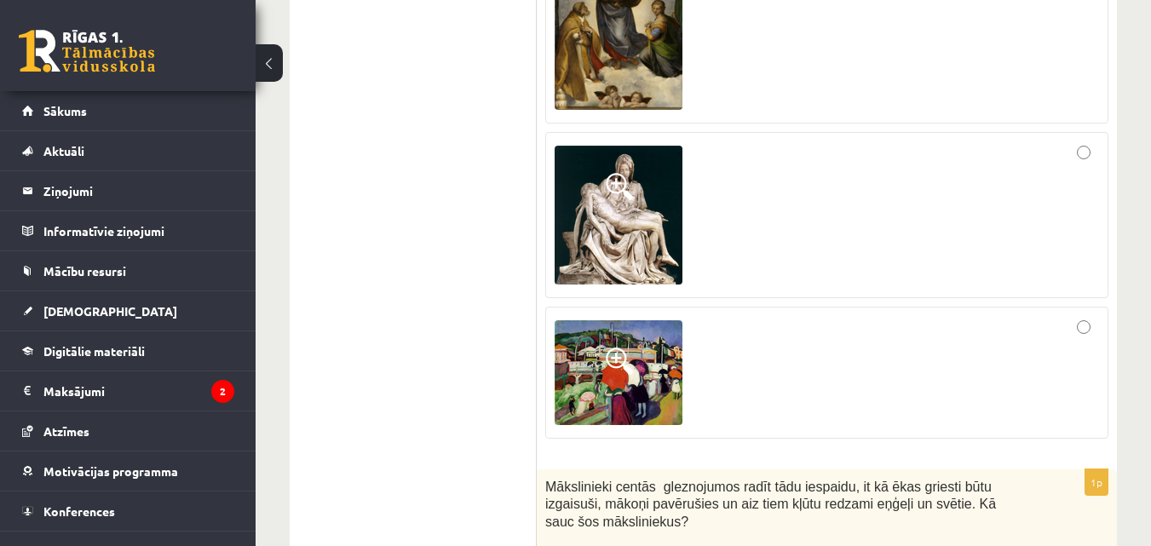
click at [1009, 316] on div at bounding box center [827, 372] width 544 height 113
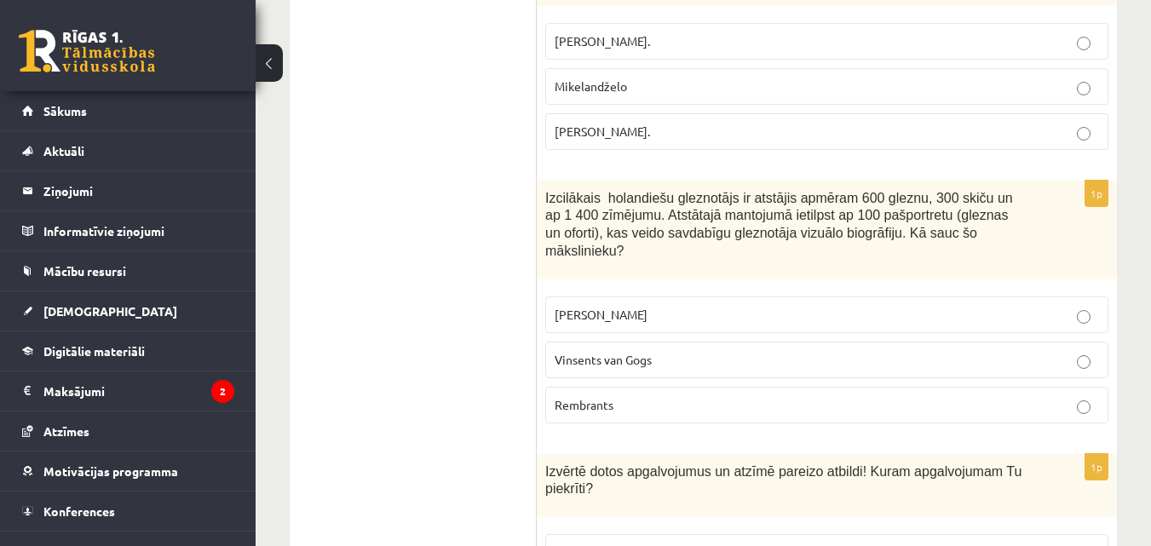
scroll to position [8069, 0]
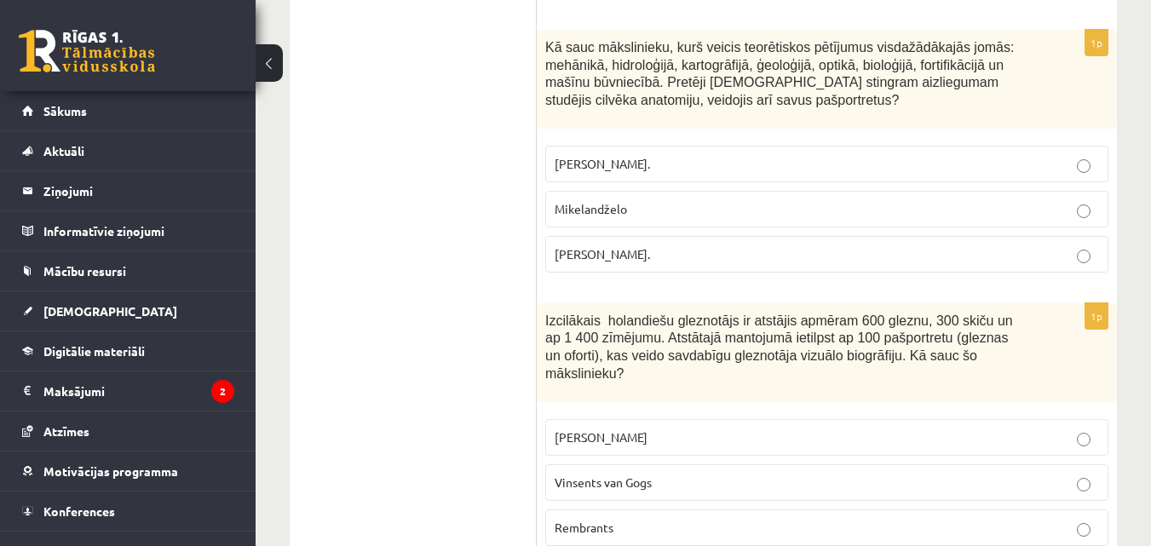
scroll to position [7799, 0]
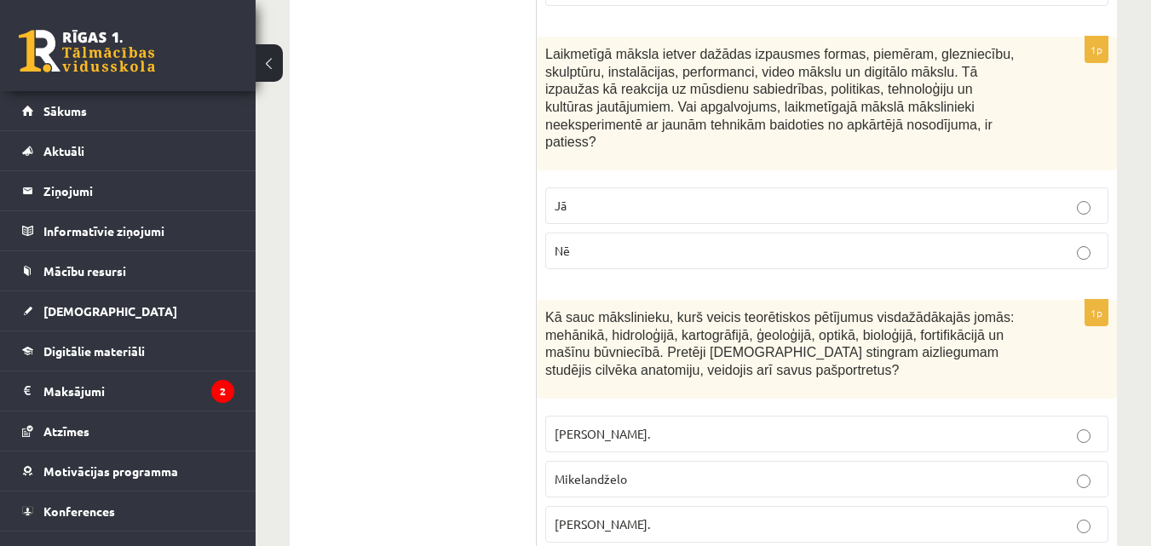
scroll to position [7543, 0]
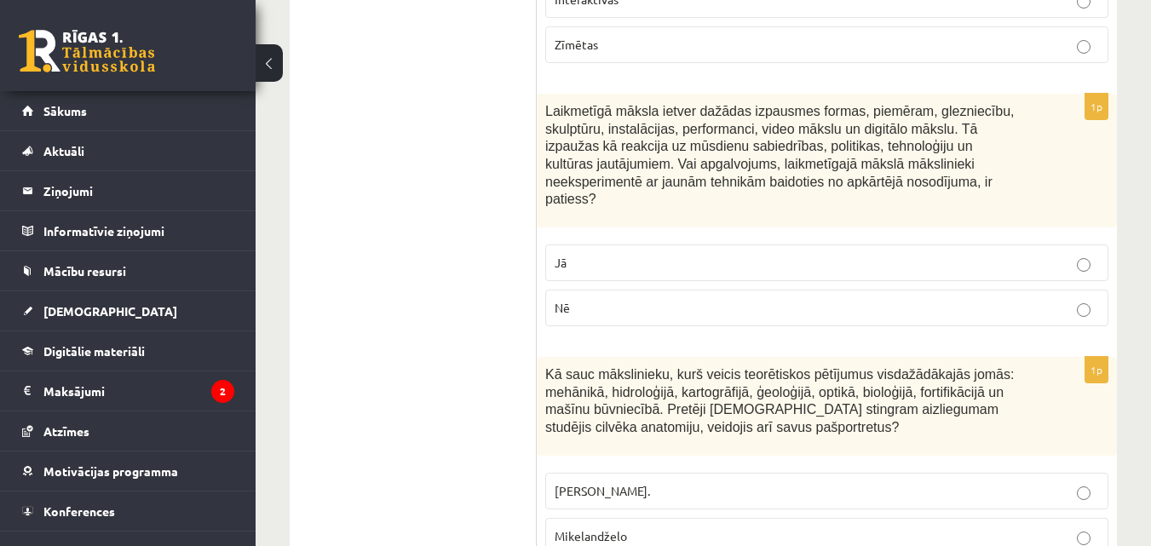
click at [688, 254] on p "Jā" at bounding box center [827, 263] width 544 height 18
click at [632, 299] on p "Nē" at bounding box center [827, 308] width 544 height 18
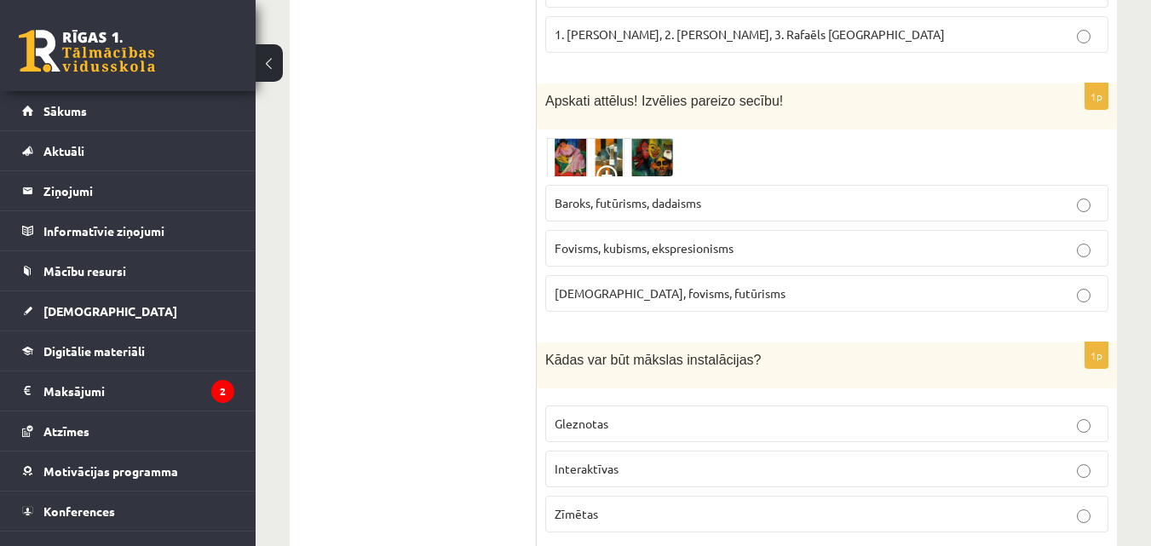
scroll to position [7044, 0]
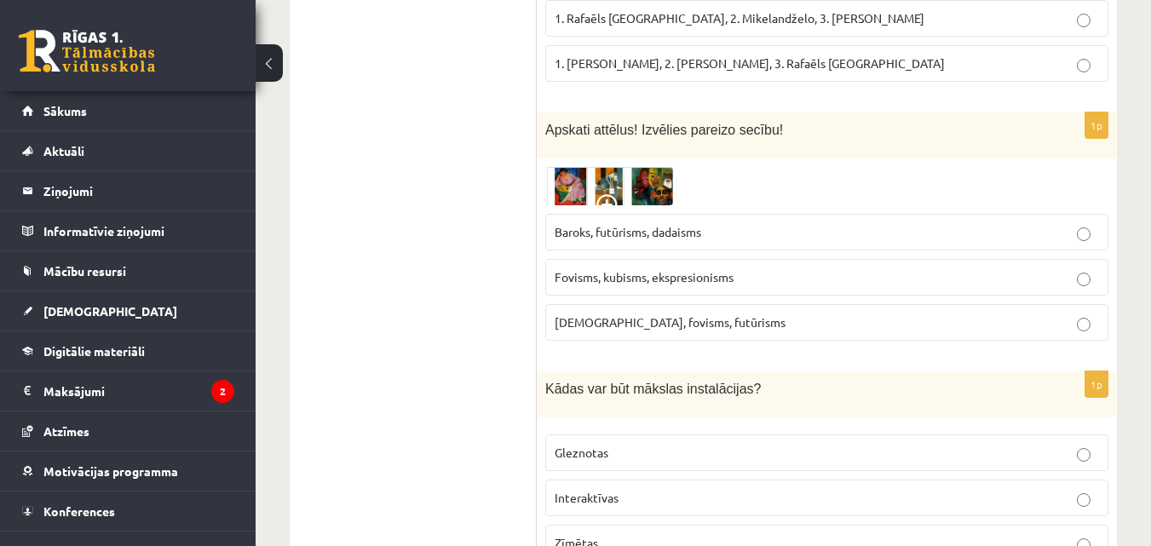
click at [660, 480] on label "Interaktīvas" at bounding box center [826, 498] width 563 height 37
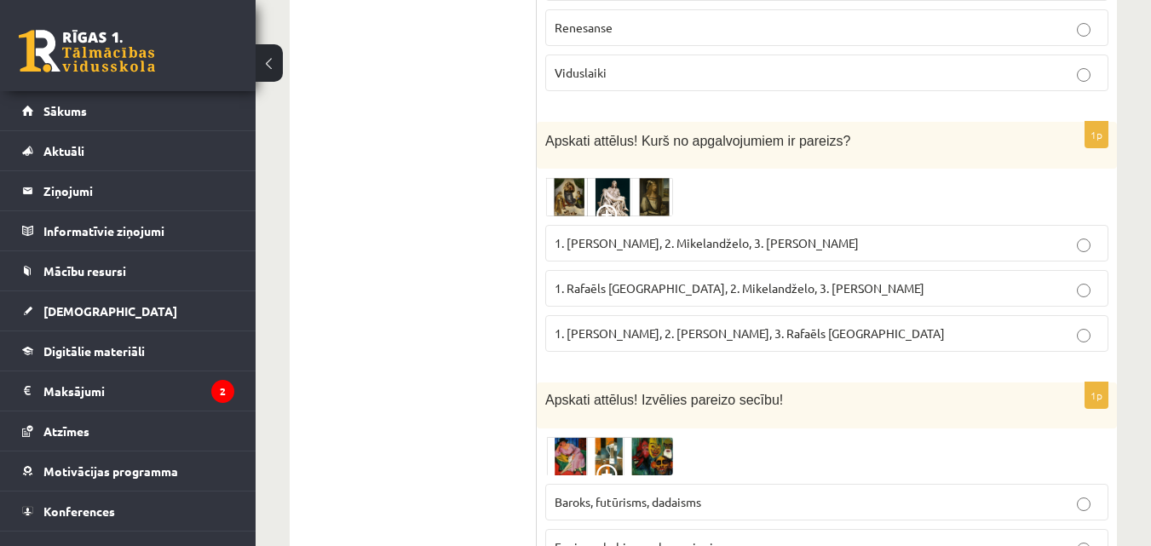
scroll to position [6803, 0]
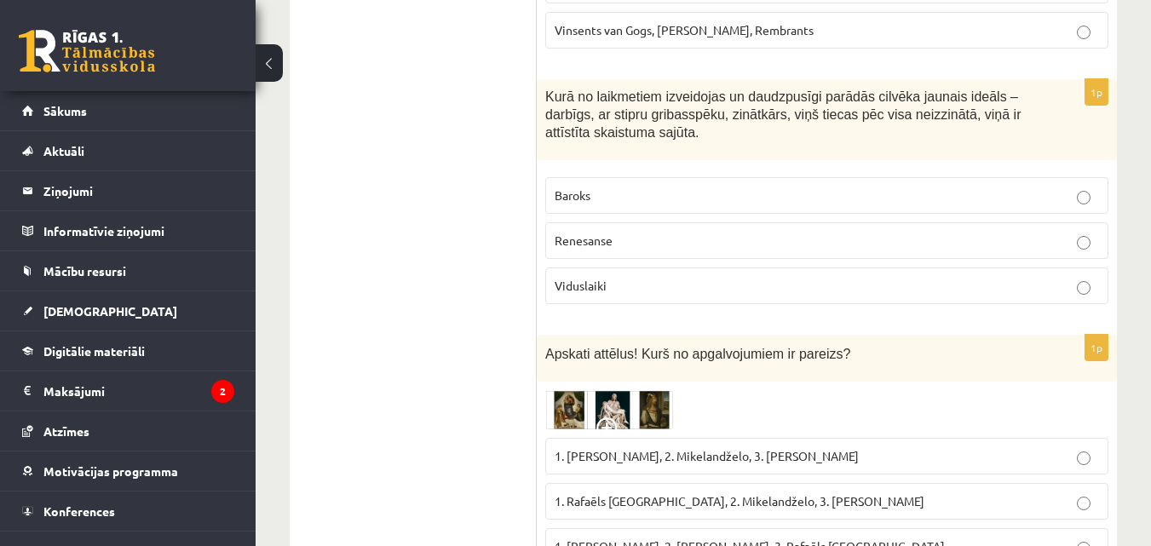
scroll to position [6547, 0]
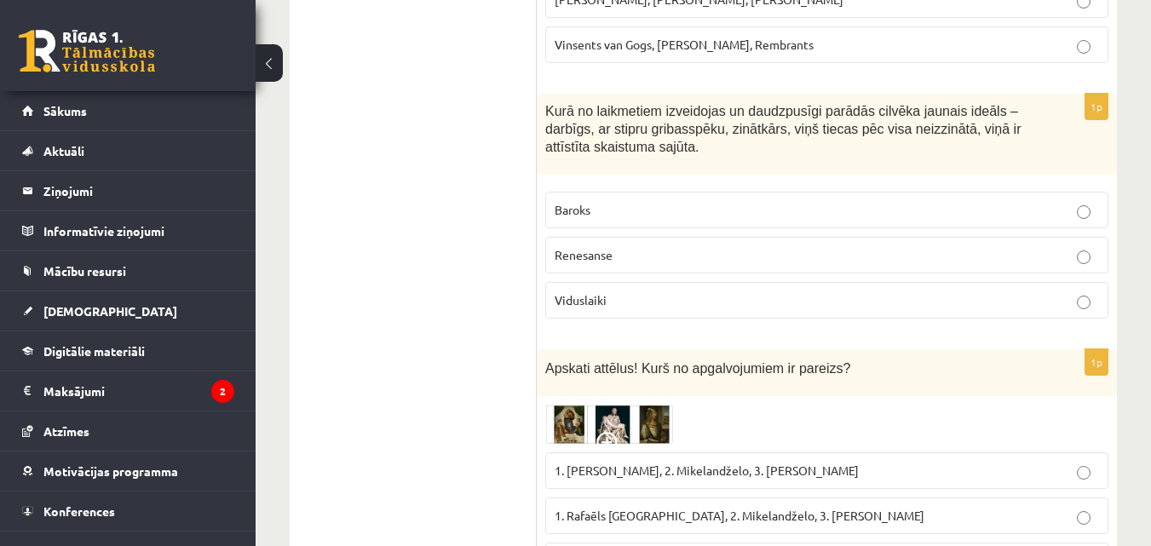
click at [656, 508] on span "1. Rafaēls Sancio da Urbīno, 2. Mikelandželo, 3. Albrehts Dīrers" at bounding box center [740, 515] width 370 height 15
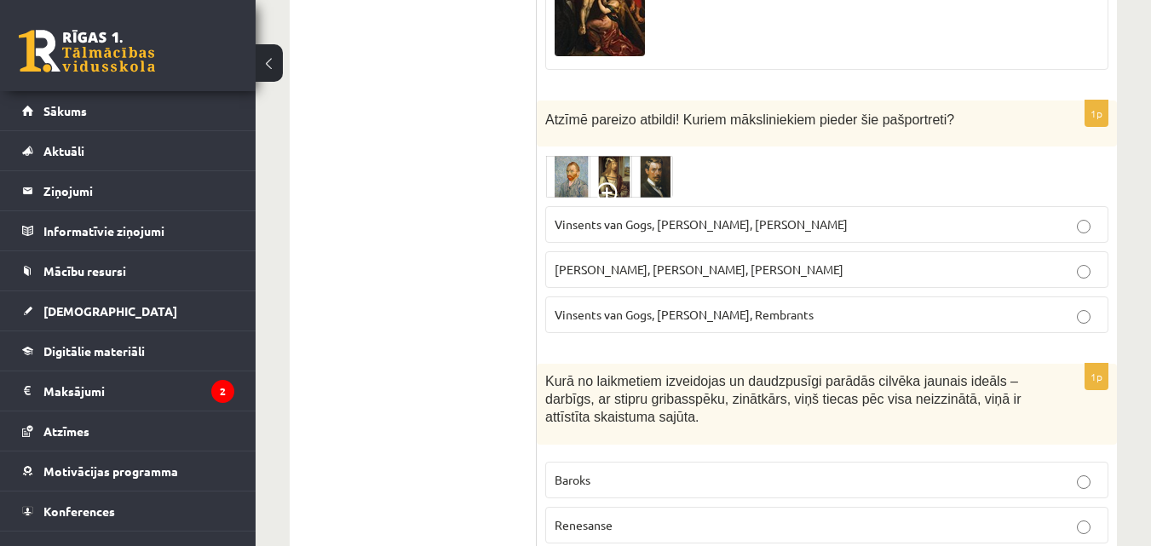
scroll to position [6290, 0]
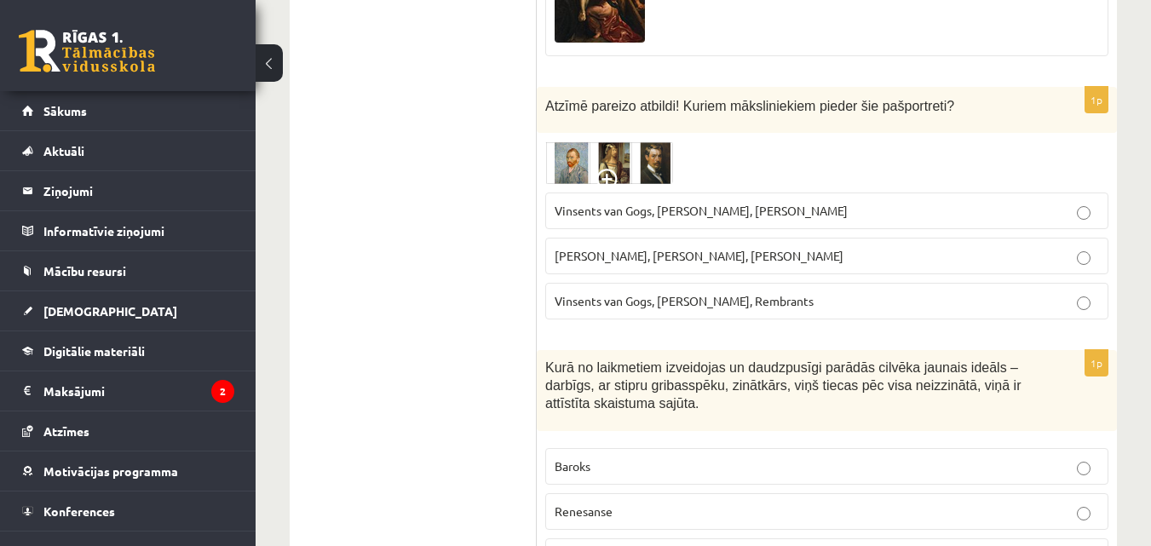
click at [683, 503] on p "Renesanse" at bounding box center [827, 512] width 544 height 18
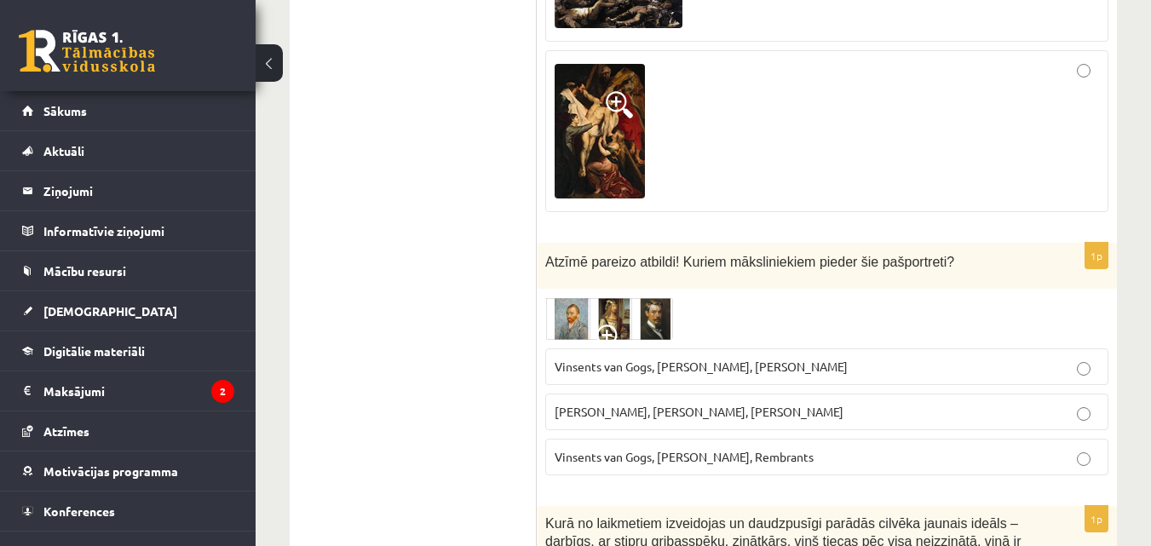
scroll to position [6048, 0]
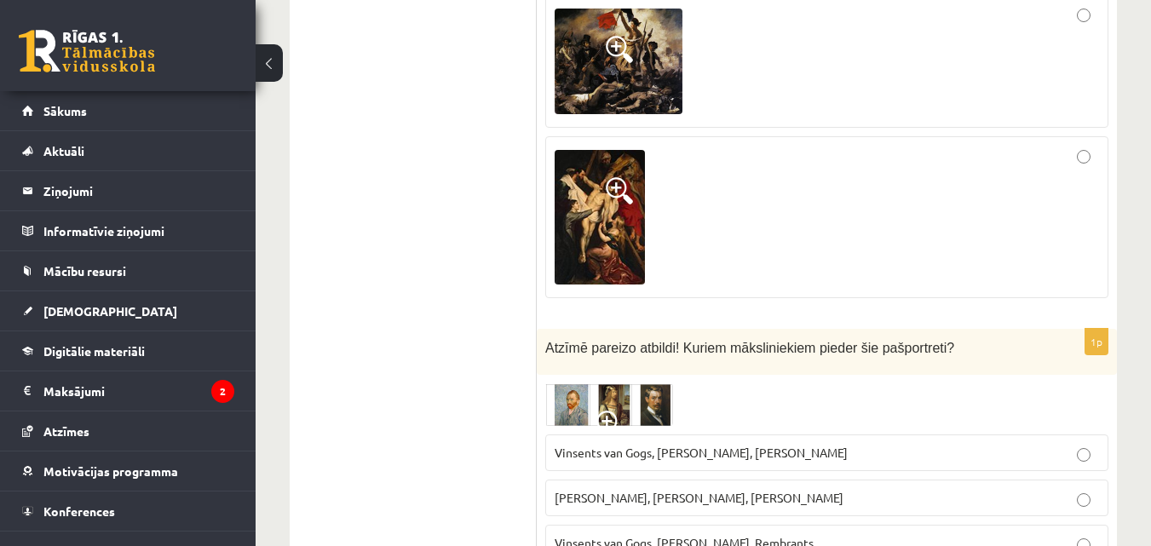
click at [689, 445] on span "Vinsents van Gogs, Albrehts Dīrers, Janis Rozentāls" at bounding box center [701, 452] width 293 height 15
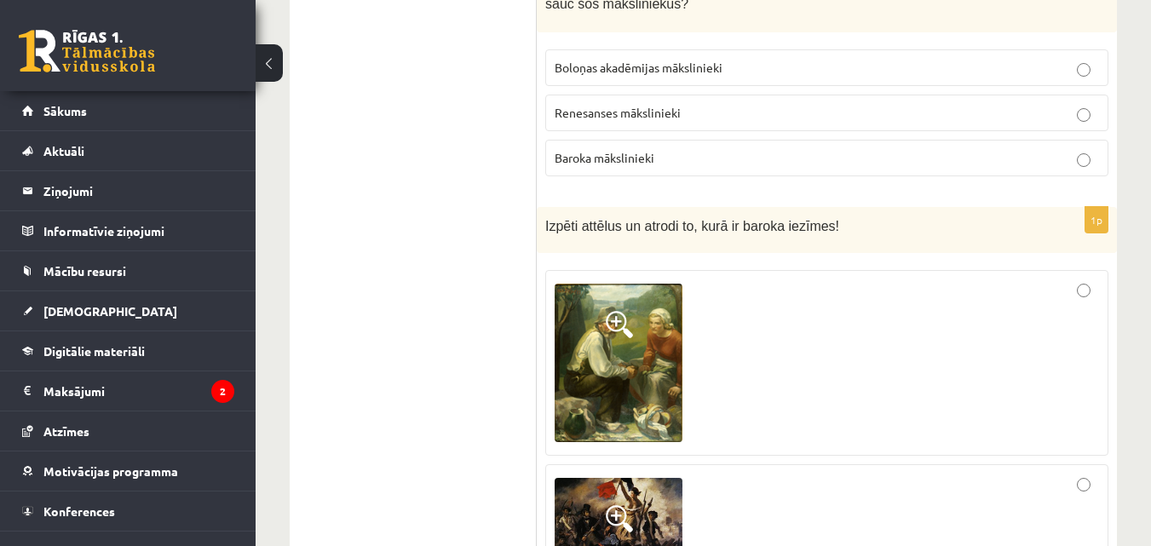
scroll to position [5536, 0]
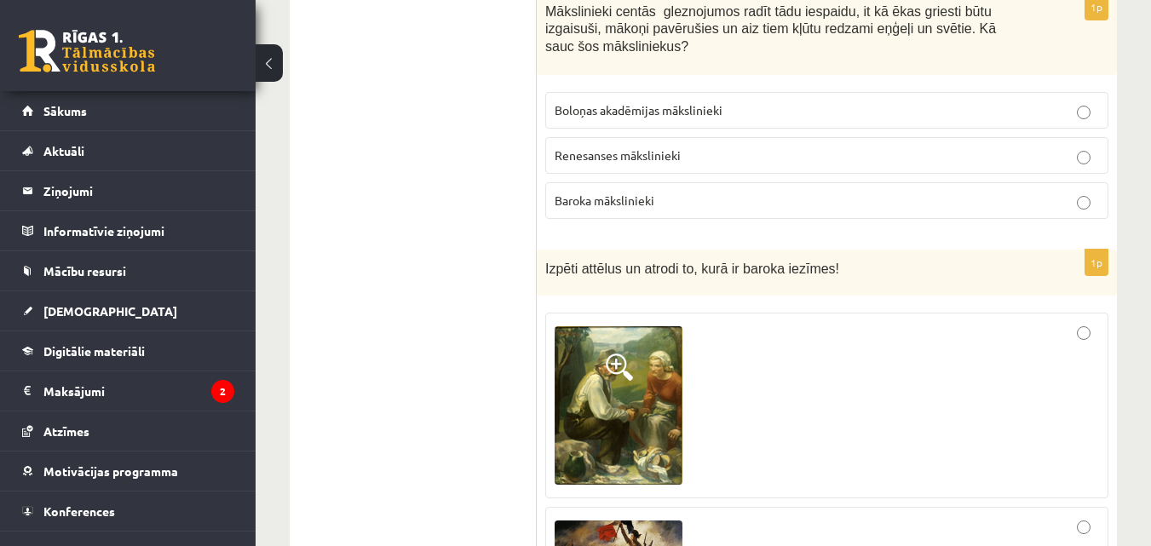
click at [1068, 386] on div at bounding box center [827, 405] width 544 height 167
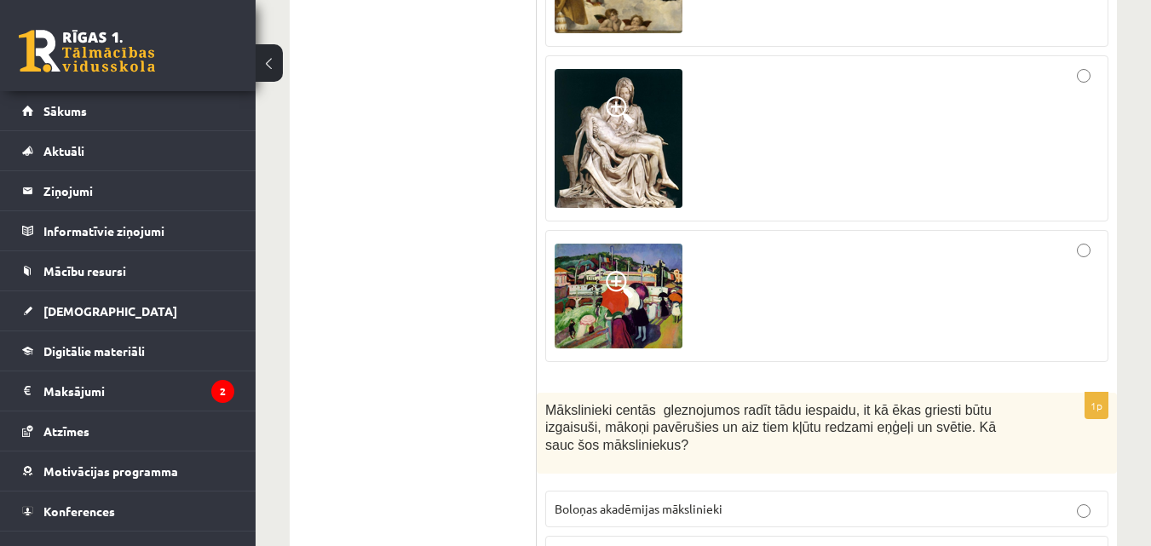
scroll to position [5194, 0]
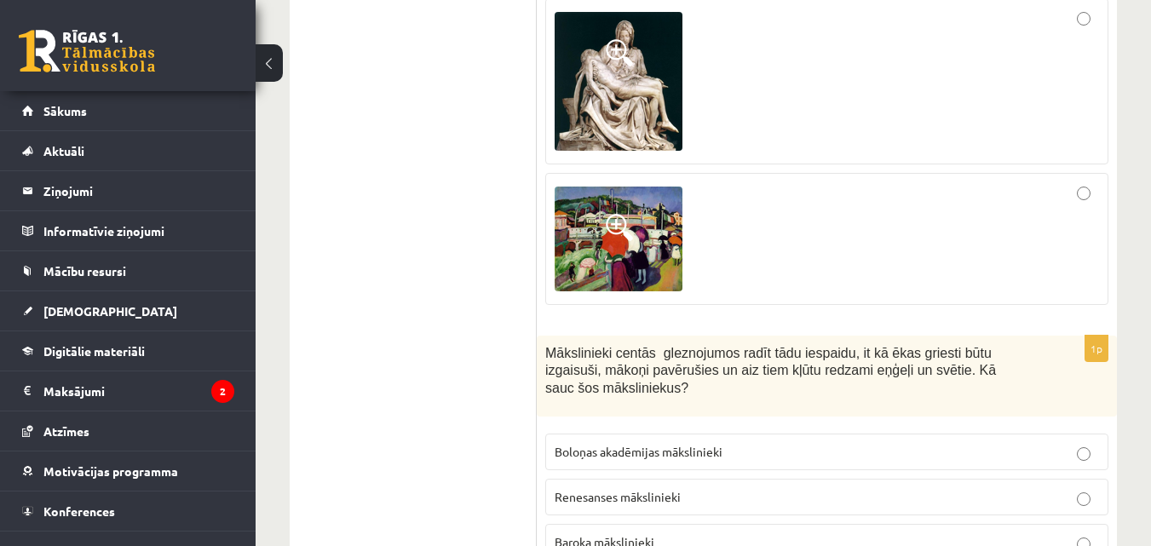
click at [709, 524] on label "Baroka mākslinieki" at bounding box center [826, 542] width 563 height 37
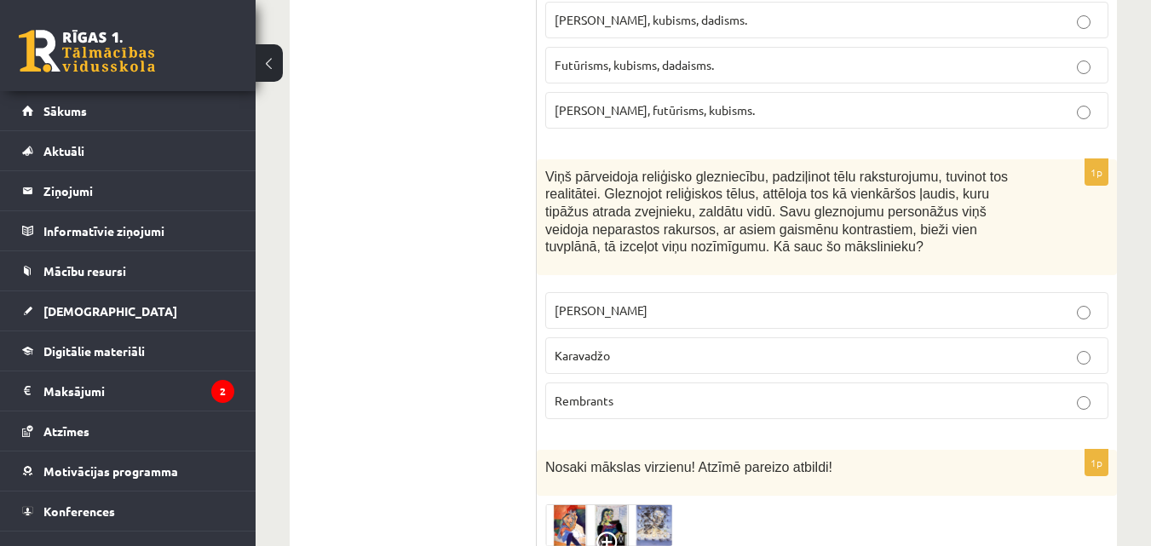
scroll to position [0, 0]
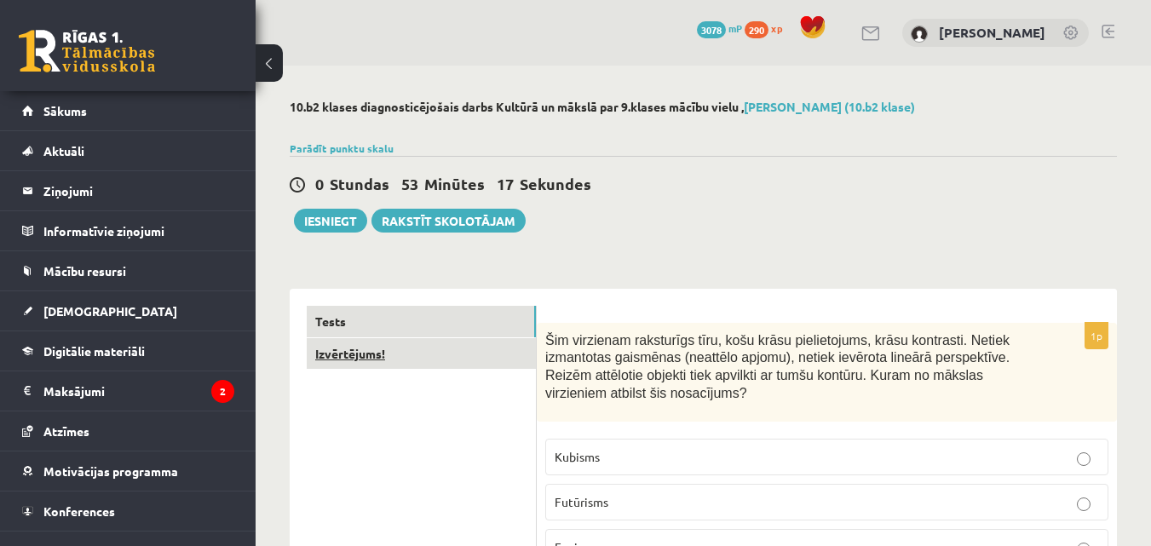
click at [392, 367] on link "Izvērtējums!" at bounding box center [421, 354] width 229 height 32
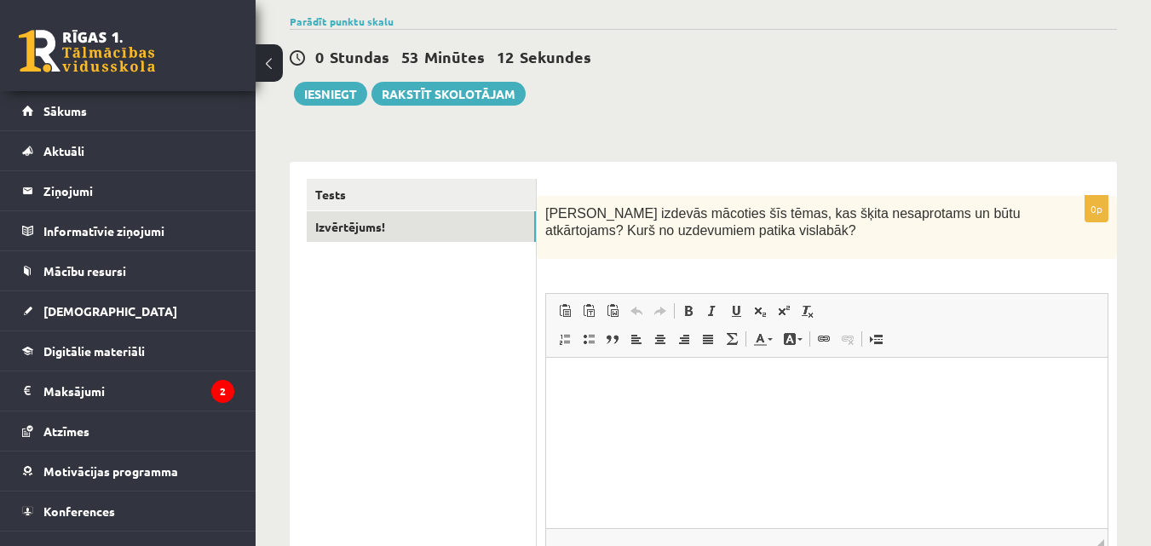
scroll to position [123, 0]
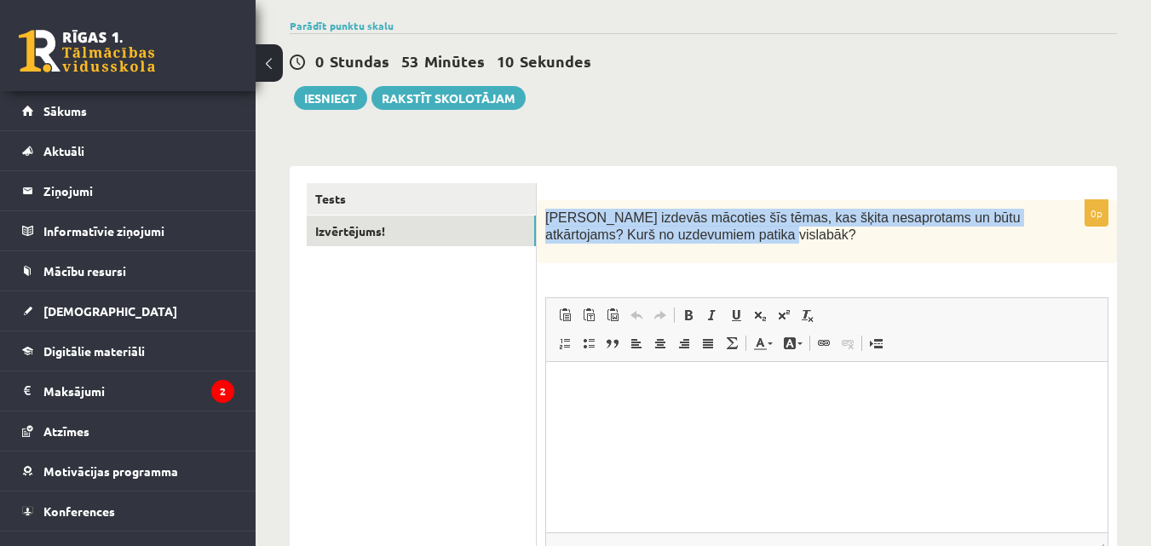
drag, startPoint x: 544, startPoint y: 211, endPoint x: 730, endPoint y: 236, distance: 188.2
click at [730, 236] on div "Kas izdevās mācoties šīs tēmas, kas šķita nesaprotams un būtu atkārtojams? Kurš…" at bounding box center [827, 232] width 580 height 64
copy span "Kas izdevās mācoties šīs tēmas, kas šķita nesaprotams un būtu atkārtojams? Kurš…"
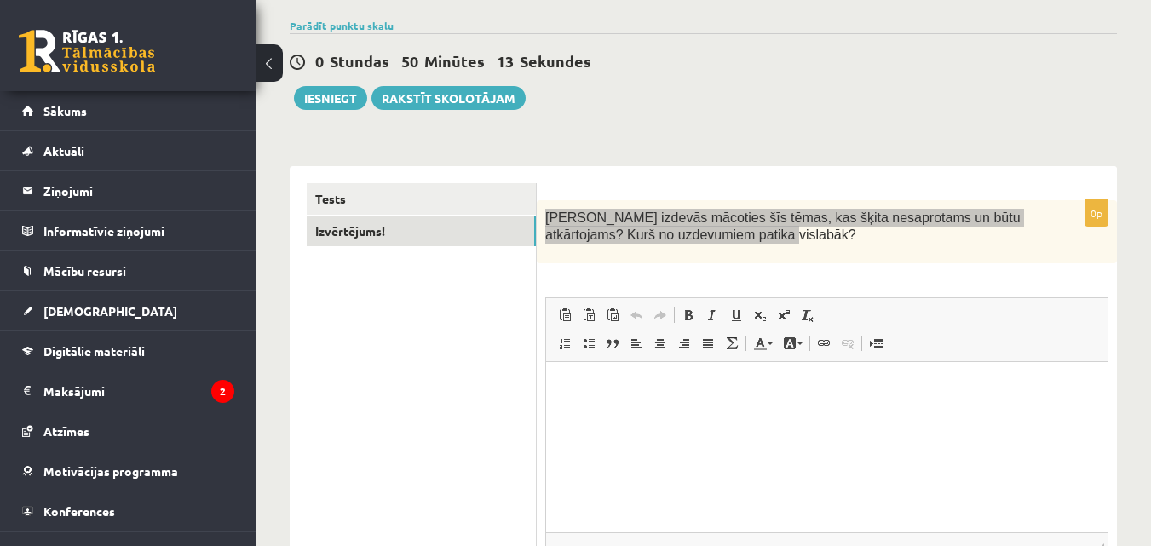
click at [629, 414] on html at bounding box center [827, 388] width 562 height 52
paste body "Bagātinātā teksta redaktors, wiswyg-editor-user-answer-47024774477460"
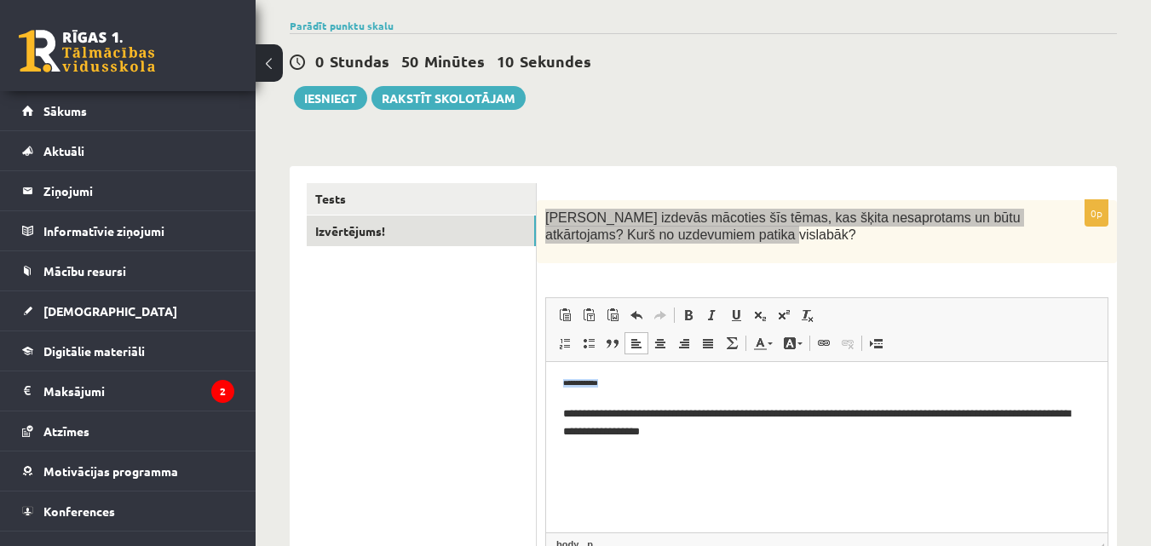
drag, startPoint x: 636, startPoint y: 379, endPoint x: 555, endPoint y: 383, distance: 81.1
click at [555, 383] on html "**********" at bounding box center [827, 409] width 562 height 95
click at [562, 411] on html "**********" at bounding box center [827, 409] width 562 height 95
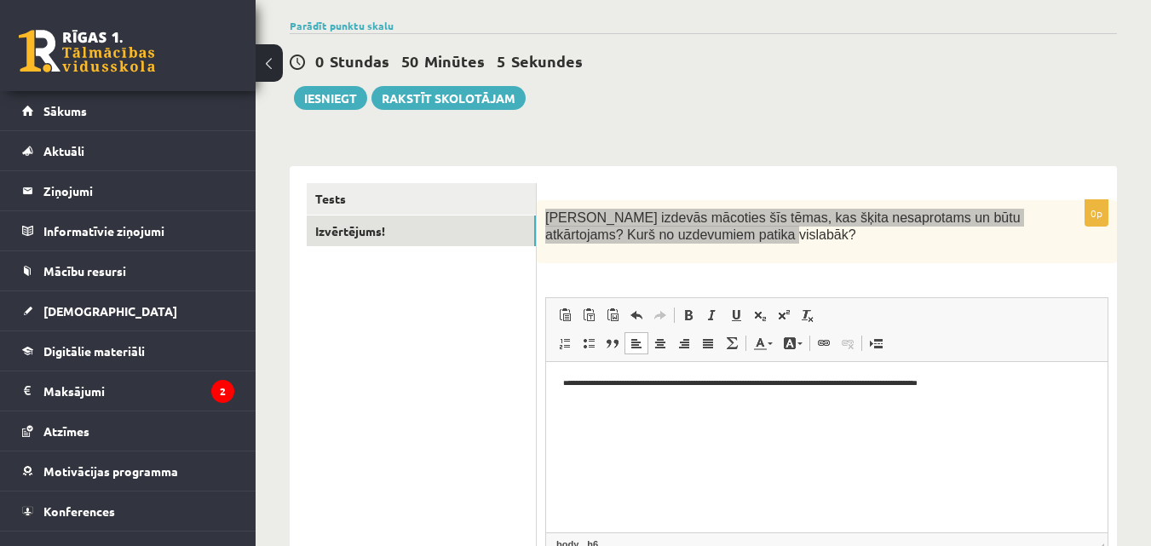
click at [614, 390] on html "**********" at bounding box center [827, 383] width 562 height 43
click at [683, 313] on span at bounding box center [689, 315] width 14 height 14
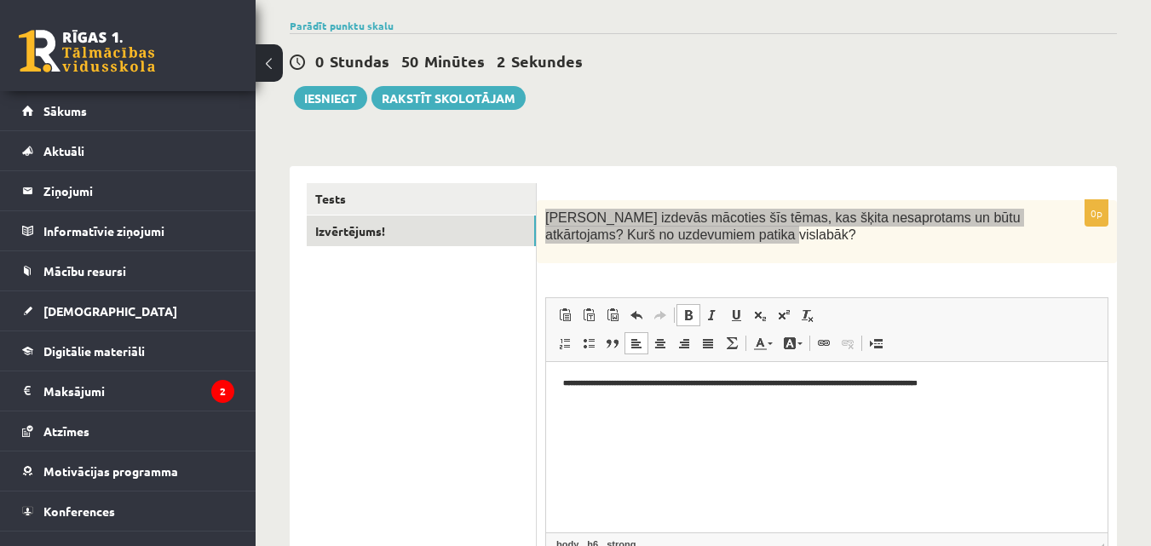
click at [648, 406] on html "**********" at bounding box center [827, 383] width 562 height 43
click at [671, 383] on strong "**********" at bounding box center [740, 383] width 354 height 8
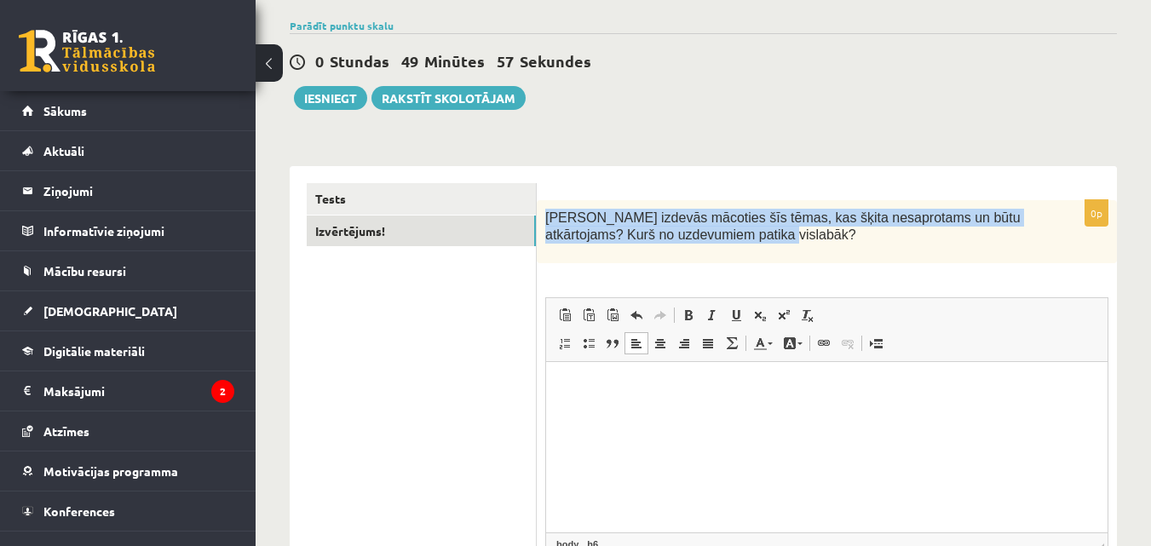
click at [551, 162] on div "**********" at bounding box center [703, 409] width 827 height 521
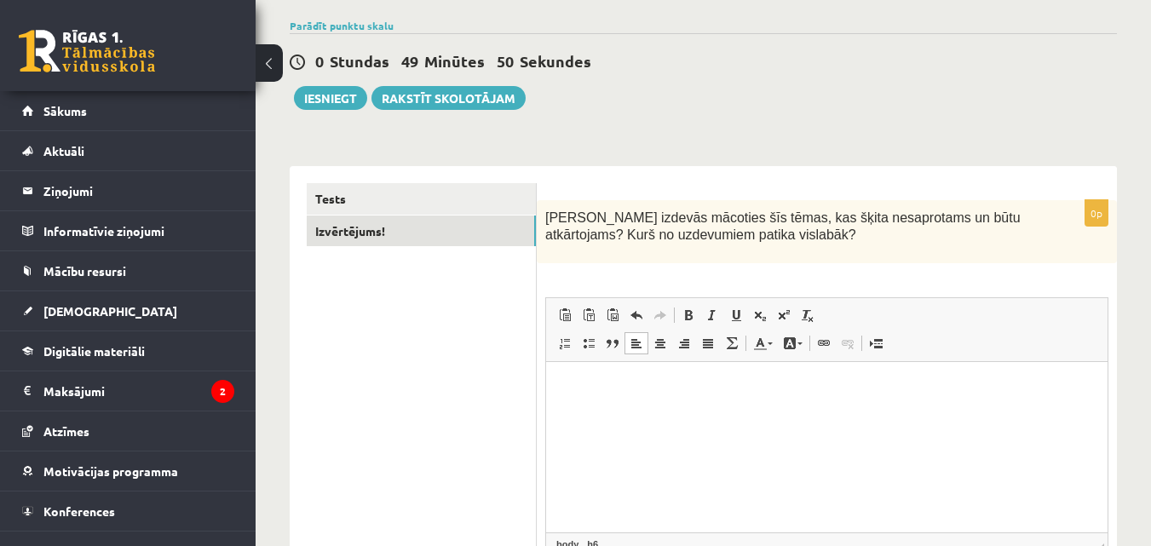
click at [698, 406] on html at bounding box center [827, 383] width 562 height 43
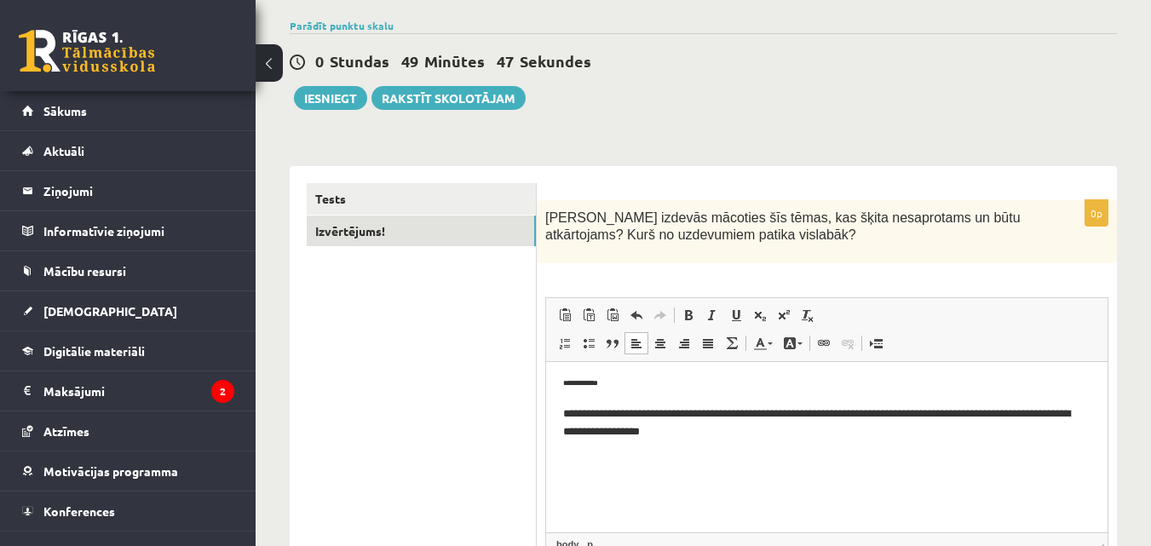
click at [576, 394] on body "**********" at bounding box center [826, 409] width 527 height 61
click at [562, 412] on html "**********" at bounding box center [827, 409] width 562 height 95
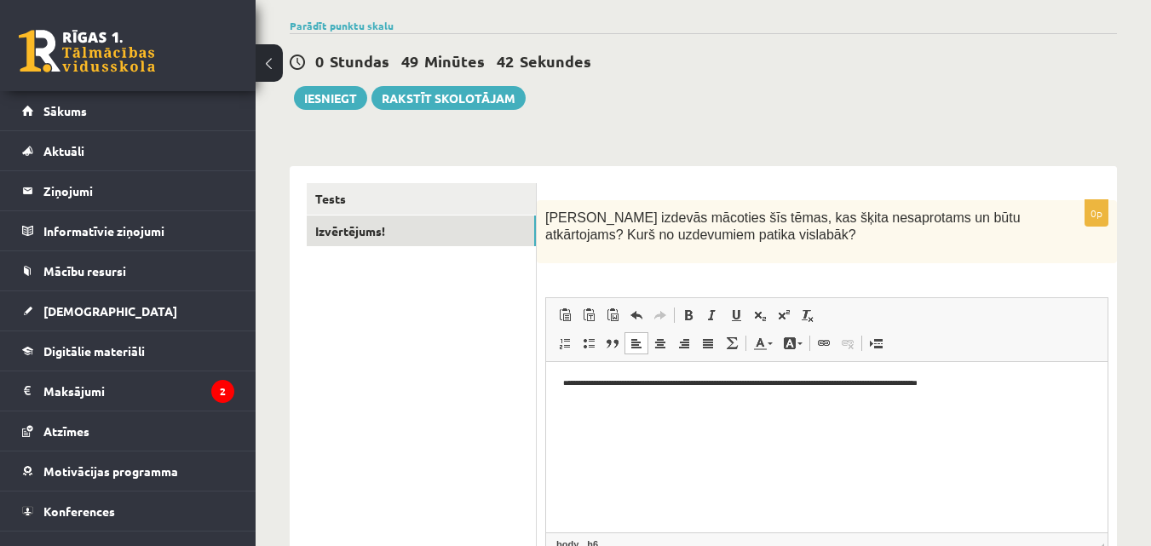
click at [616, 379] on h6 "**********" at bounding box center [826, 383] width 527 height 9
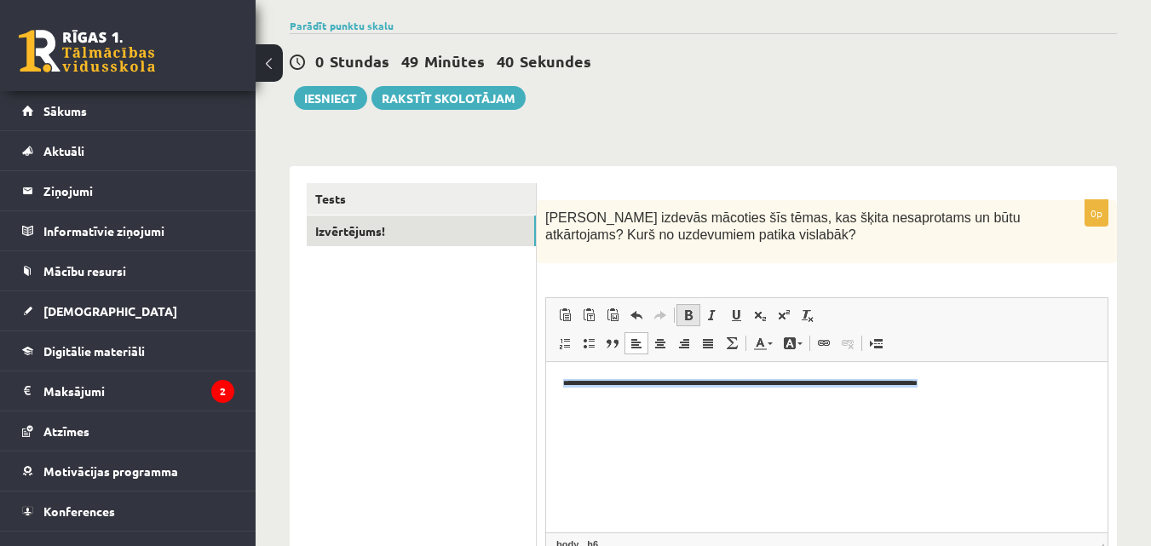
click at [693, 314] on span at bounding box center [689, 315] width 14 height 14
click at [681, 406] on html at bounding box center [827, 383] width 562 height 43
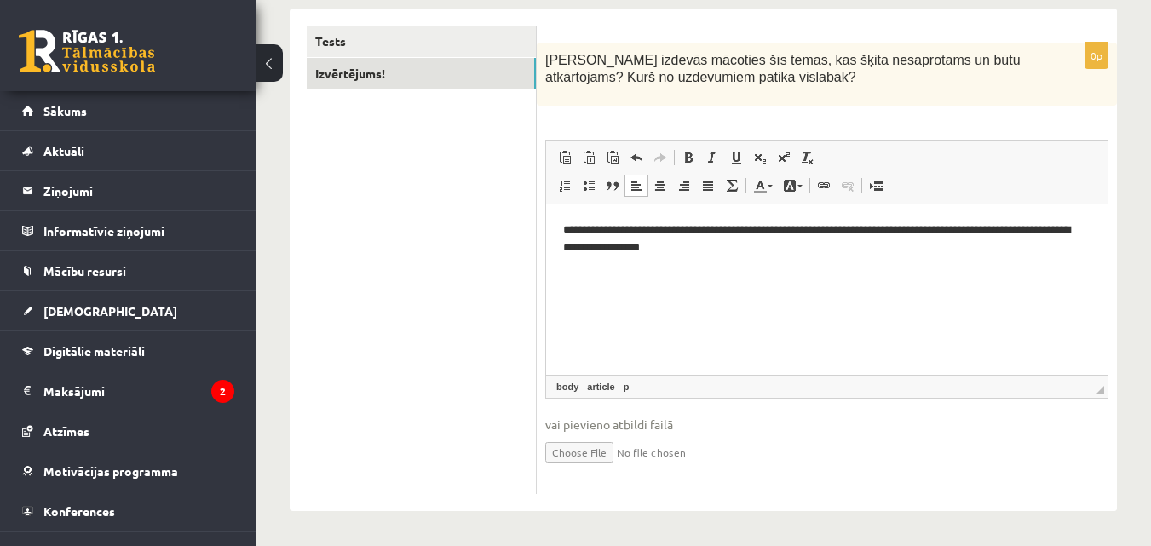
scroll to position [0, 0]
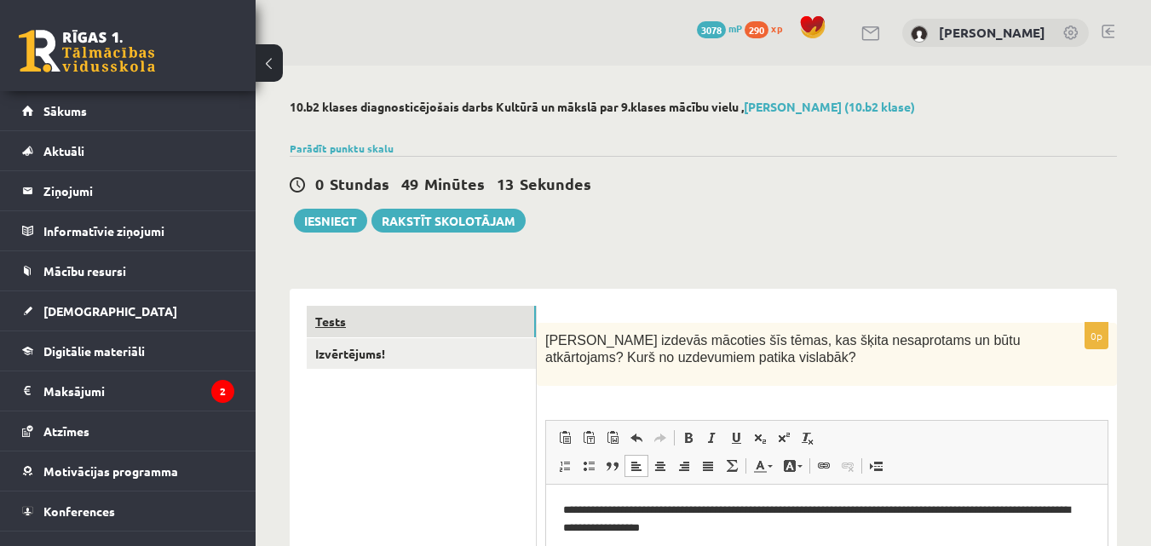
click at [383, 319] on link "Tests" at bounding box center [421, 322] width 229 height 32
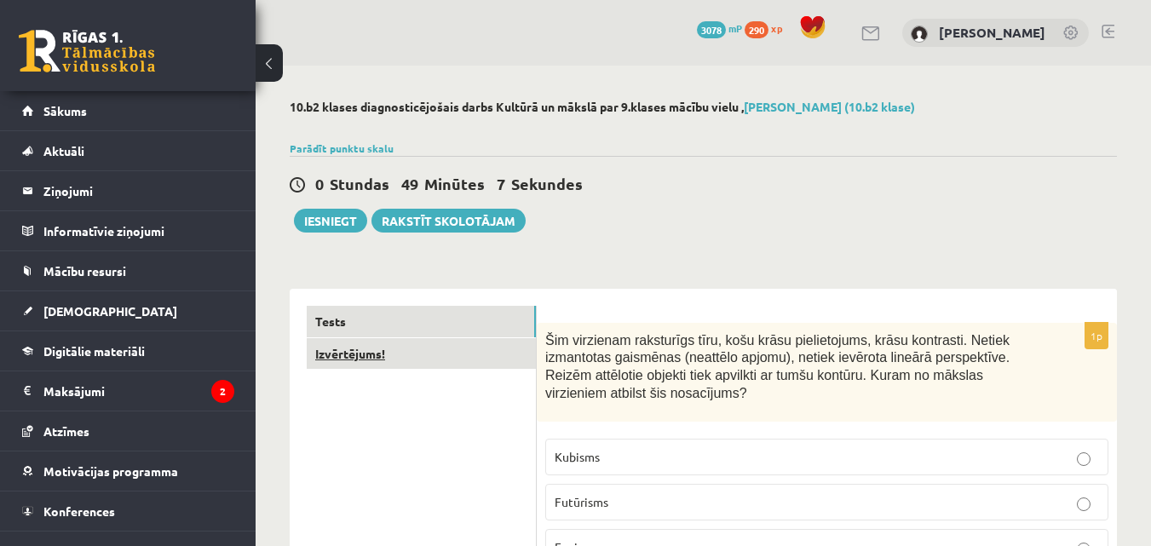
click at [398, 361] on link "Izvērtējums!" at bounding box center [421, 354] width 229 height 32
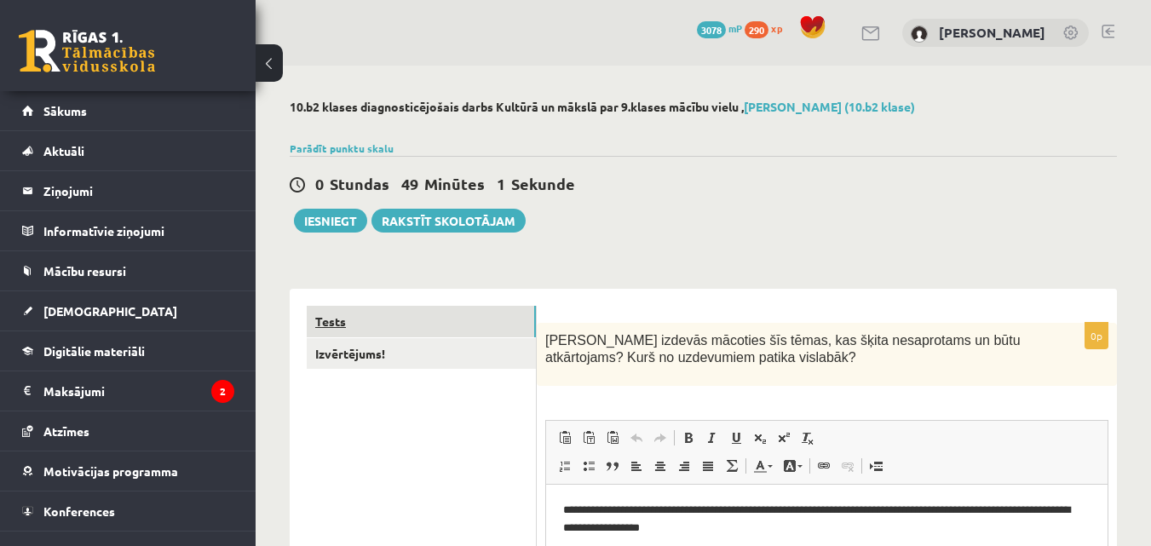
click at [429, 335] on link "Tests" at bounding box center [421, 322] width 229 height 32
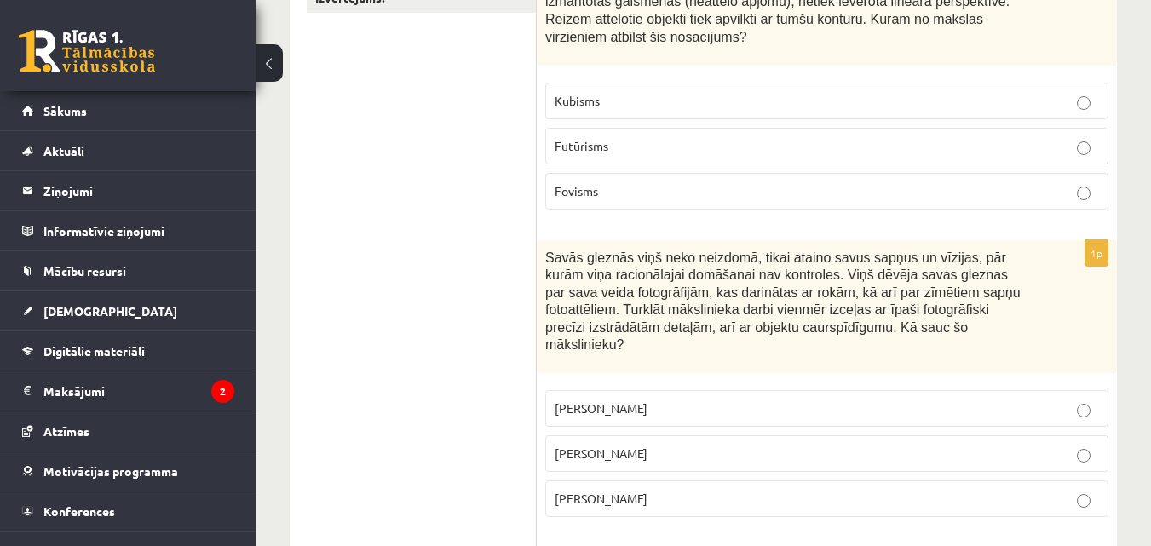
scroll to position [342, 0]
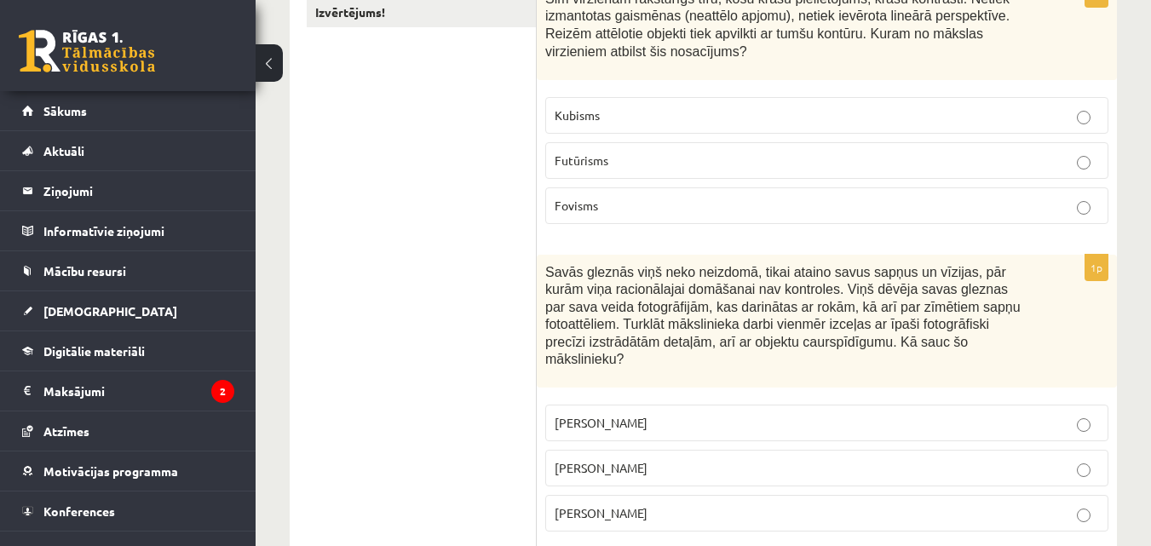
drag, startPoint x: 1149, startPoint y: 61, endPoint x: 1150, endPoint y: 46, distance: 15.4
drag, startPoint x: 1150, startPoint y: 45, endPoint x: 1163, endPoint y: 49, distance: 13.5
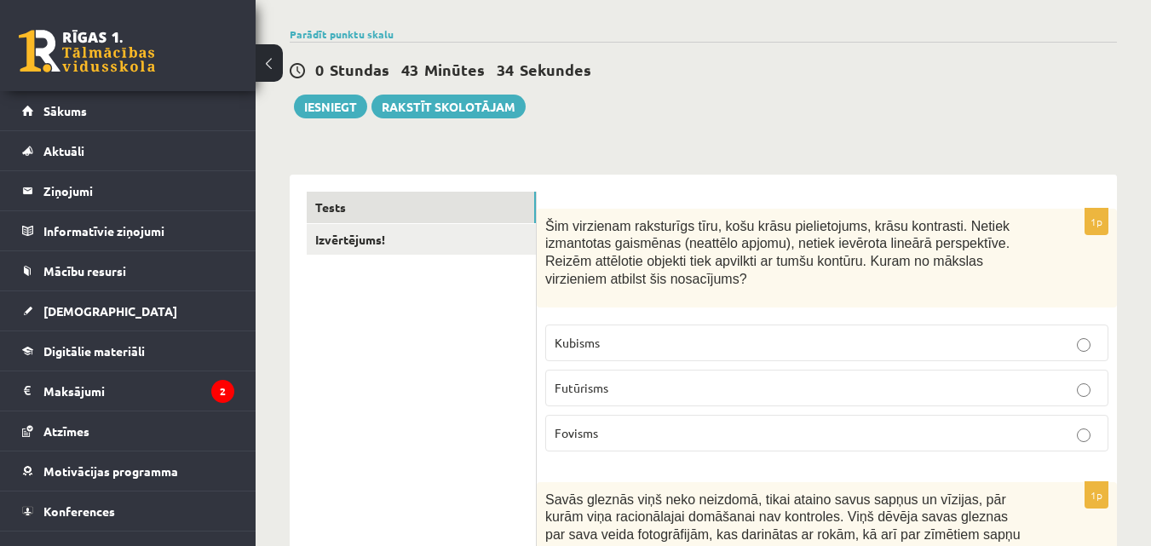
scroll to position [0, 0]
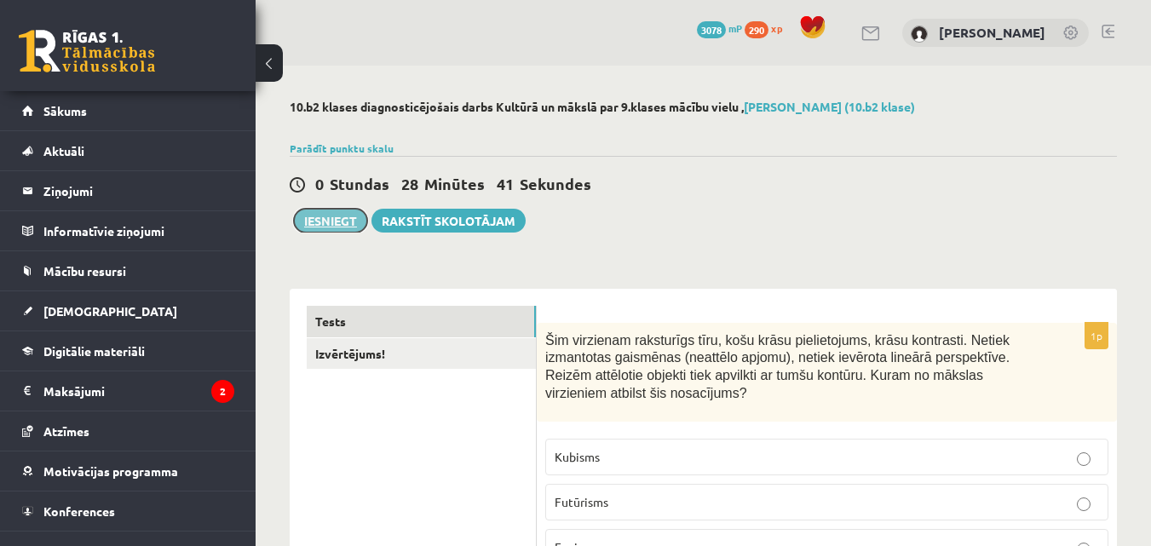
click at [349, 220] on button "Iesniegt" at bounding box center [330, 221] width 73 height 24
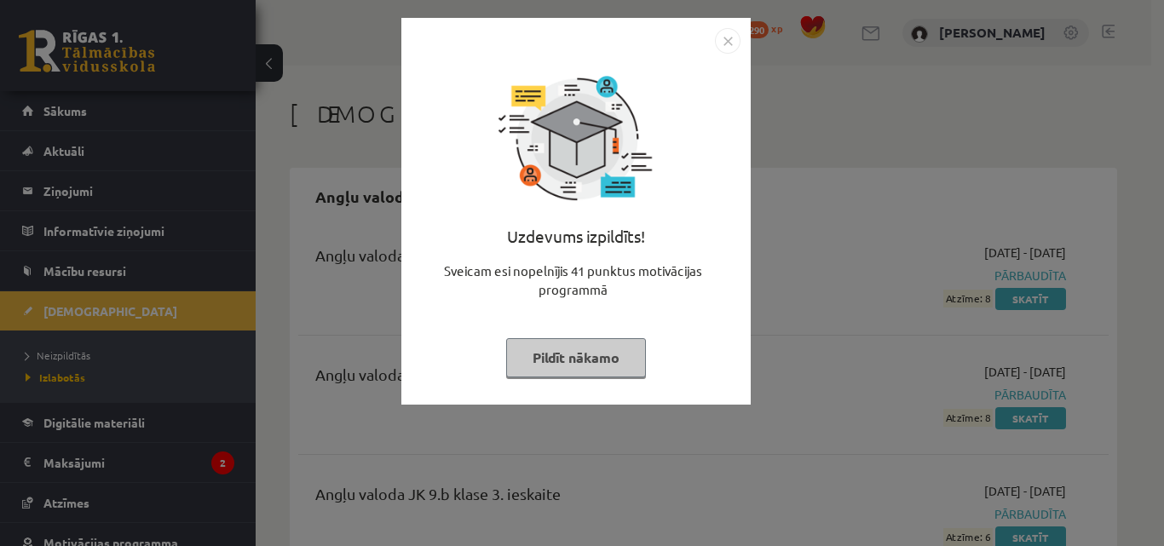
click at [578, 363] on button "Pildīt nākamo" at bounding box center [576, 357] width 140 height 39
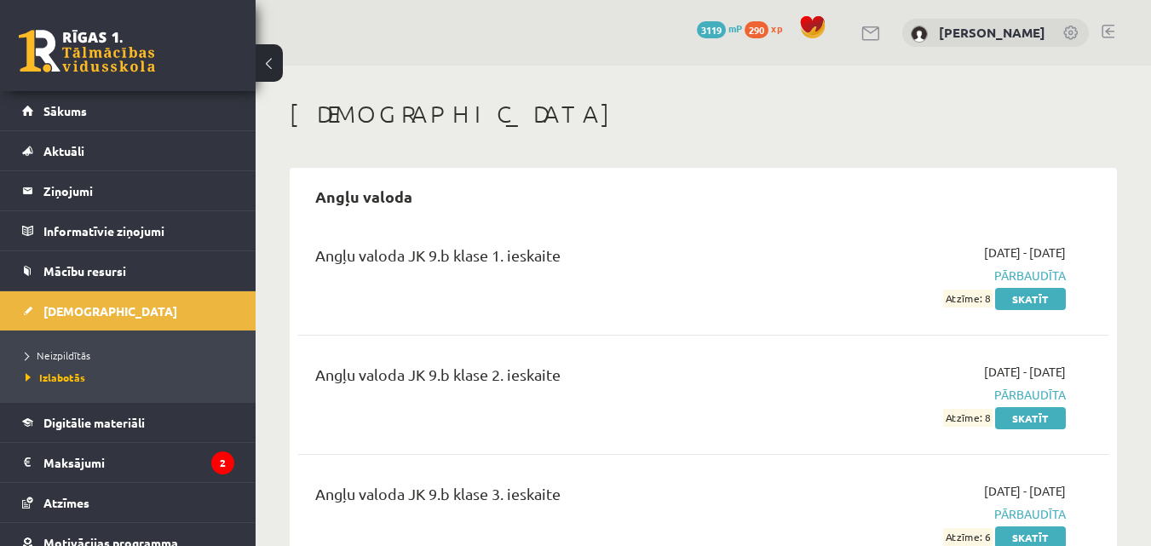
click at [114, 60] on link at bounding box center [87, 51] width 136 height 43
